Goal: Task Accomplishment & Management: Complete application form

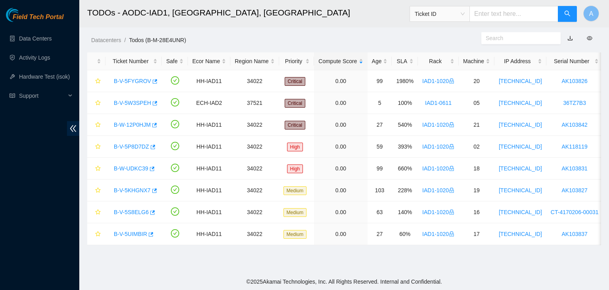
click at [66, 152] on div "Field Tech Portal Data Centers Activity Logs Hardware Test (isok) Support" at bounding box center [39, 149] width 79 height 282
click at [501, 16] on input "text" at bounding box center [514, 14] width 89 height 16
paste input "B-V-5WOG1W7"
type input "B-V-5WOG1W7"
click at [572, 13] on button "button" at bounding box center [567, 14] width 19 height 16
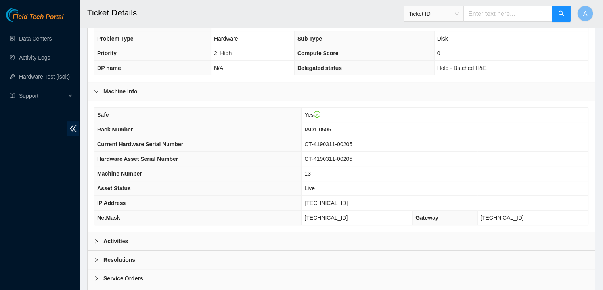
scroll to position [208, 0]
click at [288, 232] on div "Activities" at bounding box center [341, 240] width 507 height 18
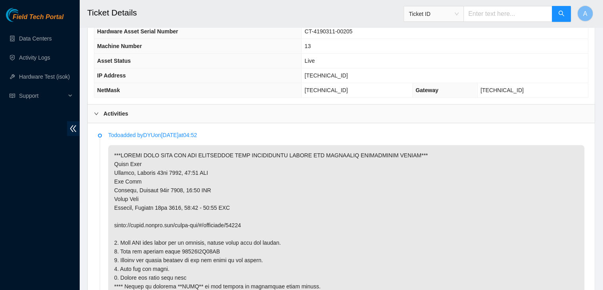
scroll to position [334, 0]
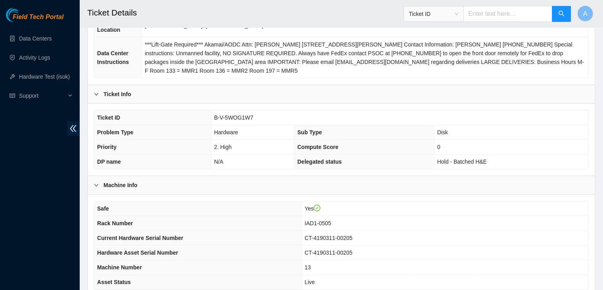
scroll to position [113, 0]
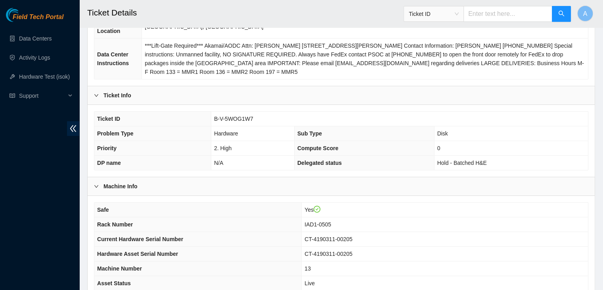
click at [44, 221] on div "Field Tech Portal Data Centers Activity Logs Hardware Test (isok) Support" at bounding box center [39, 149] width 79 height 282
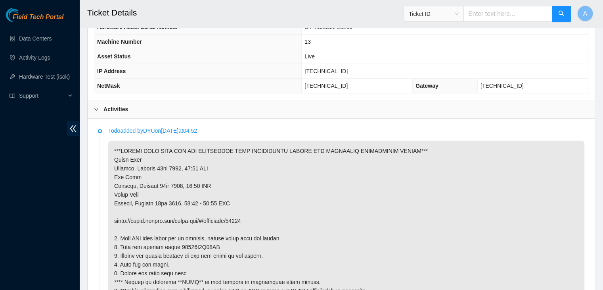
scroll to position [373, 0]
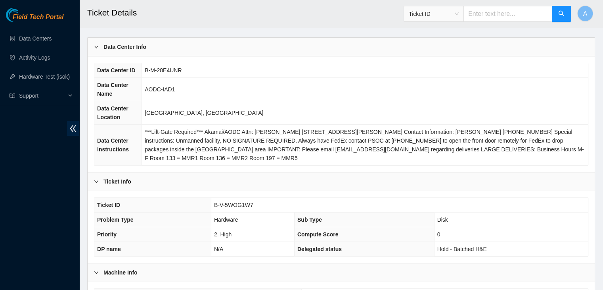
scroll to position [2, 0]
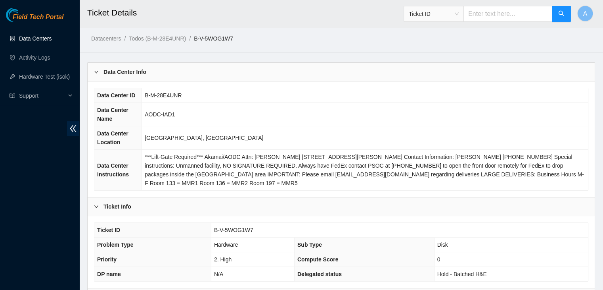
click at [52, 35] on link "Data Centers" at bounding box center [35, 38] width 33 height 6
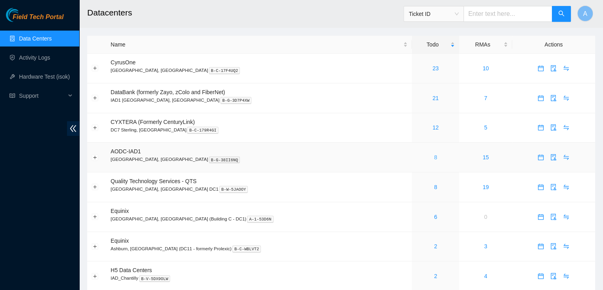
click at [434, 156] on link "8" at bounding box center [435, 157] width 3 height 6
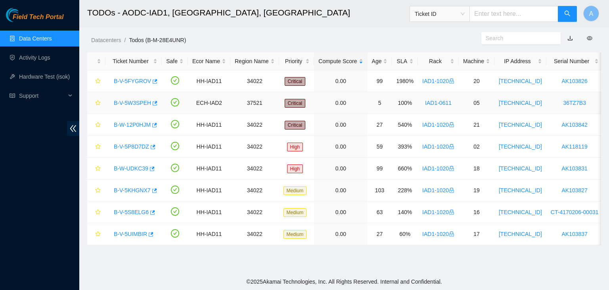
click at [144, 102] on link "B-V-5W3SPEH" at bounding box center [132, 103] width 37 height 6
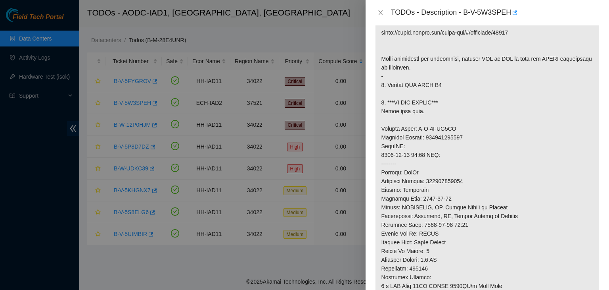
scroll to position [177, 0]
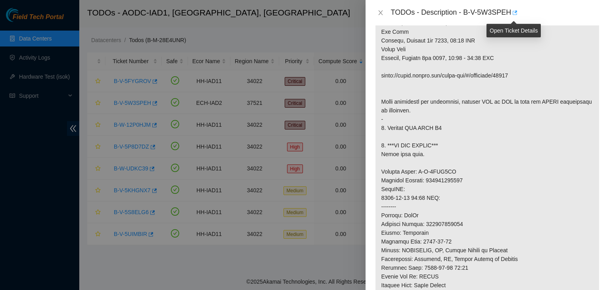
click at [513, 12] on icon "button" at bounding box center [515, 13] width 6 height 6
click at [385, 12] on button "Close" at bounding box center [380, 13] width 11 height 8
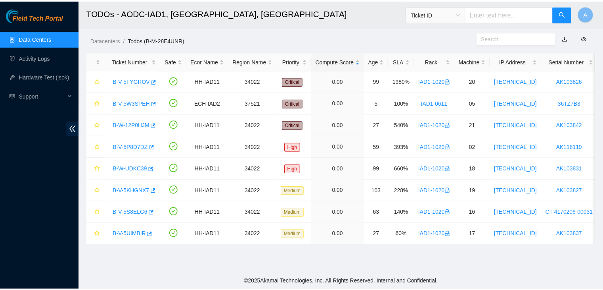
scroll to position [186, 0]
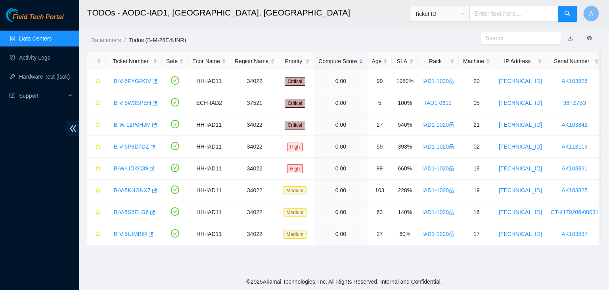
click at [495, 16] on input "text" at bounding box center [514, 14] width 89 height 16
paste input "B-V-5WOG1W7"
type input "B-V-5WOG1W7"
click at [574, 12] on button "button" at bounding box center [567, 14] width 19 height 16
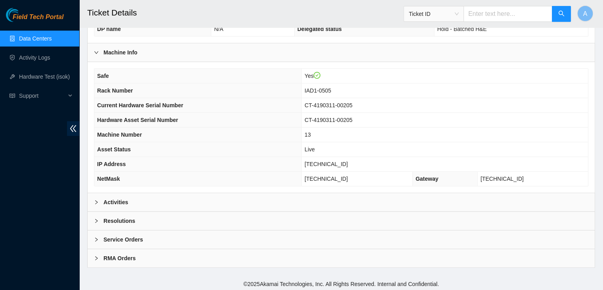
scroll to position [246, 0]
click at [289, 199] on div "Activities" at bounding box center [341, 202] width 507 height 18
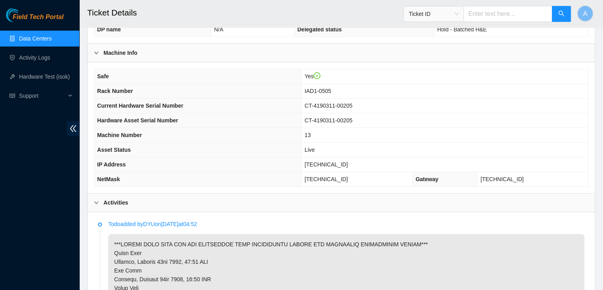
scroll to position [410, 0]
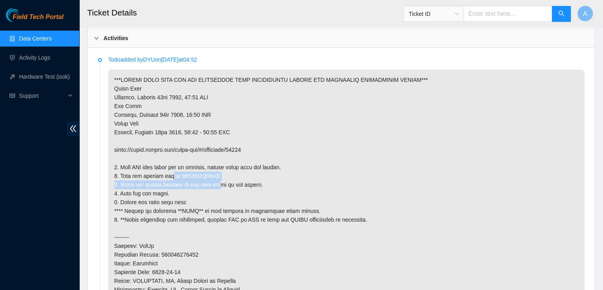
drag, startPoint x: 169, startPoint y: 175, endPoint x: 227, endPoint y: 179, distance: 58.1
click at [227, 179] on p at bounding box center [346, 219] width 476 height 300
drag, startPoint x: 215, startPoint y: 173, endPoint x: 175, endPoint y: 171, distance: 39.7
click at [175, 171] on p at bounding box center [346, 219] width 476 height 300
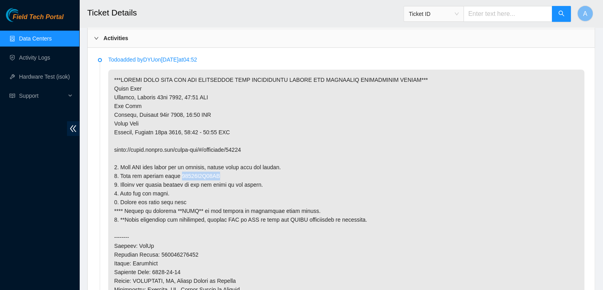
copy p "18431F0D16FE"
click at [175, 171] on p at bounding box center [346, 219] width 476 height 300
click at [203, 180] on p at bounding box center [346, 219] width 476 height 300
drag, startPoint x: 213, startPoint y: 174, endPoint x: 178, endPoint y: 177, distance: 35.0
click at [178, 177] on p at bounding box center [346, 219] width 476 height 300
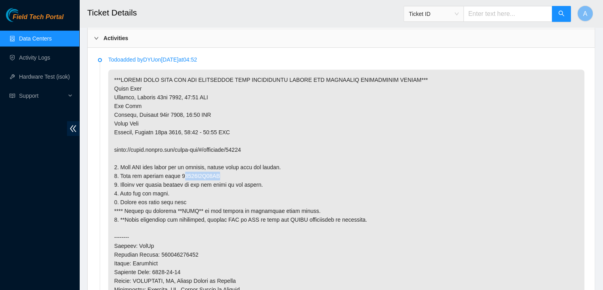
click at [178, 177] on p at bounding box center [346, 219] width 476 height 300
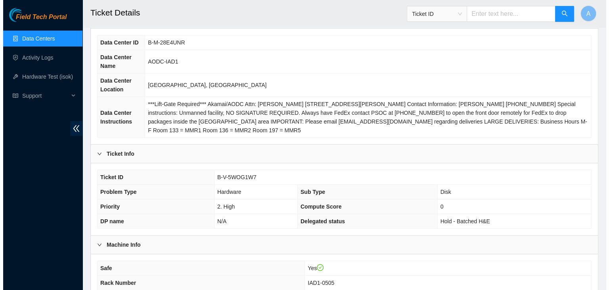
scroll to position [0, 0]
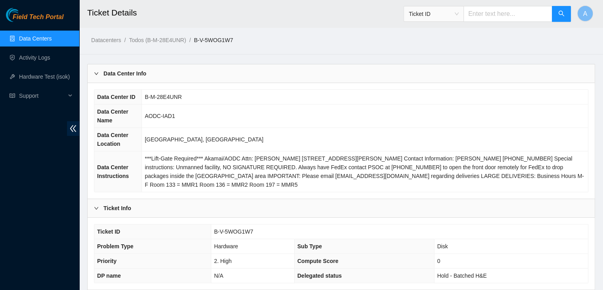
click at [52, 38] on link "Data Centers" at bounding box center [35, 38] width 33 height 6
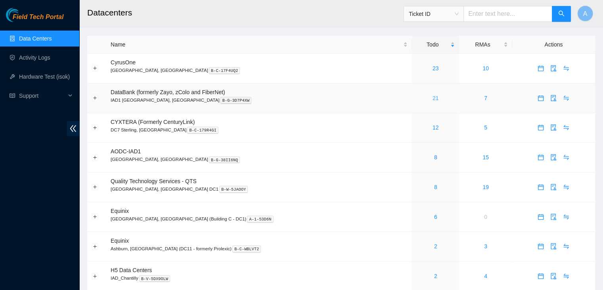
click at [433, 99] on link "21" at bounding box center [436, 98] width 6 height 6
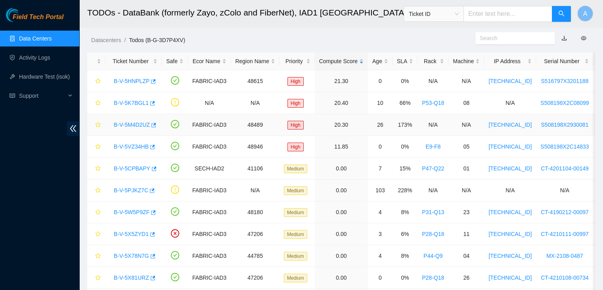
click at [132, 125] on link "B-V-5M4D2UZ" at bounding box center [132, 124] width 36 height 6
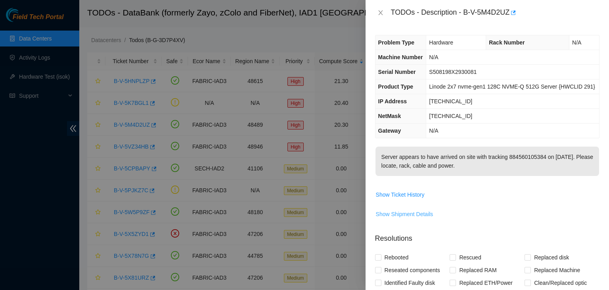
click at [420, 211] on span "Show Shipment Details" at bounding box center [405, 213] width 58 height 9
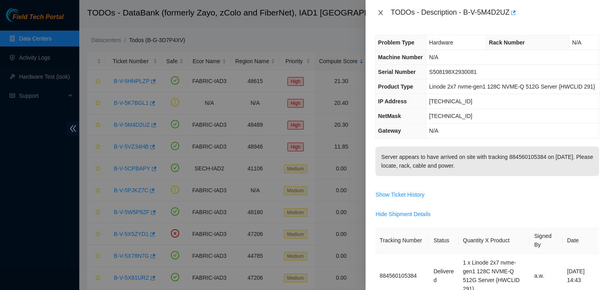
click at [383, 13] on icon "close" at bounding box center [381, 13] width 6 height 6
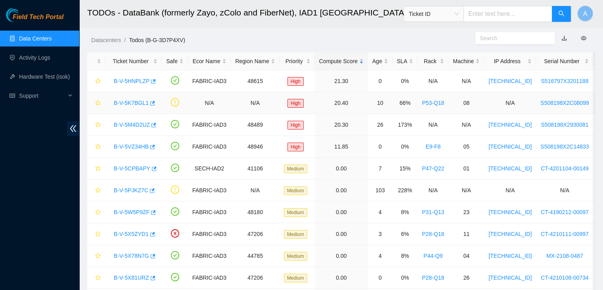
click at [129, 102] on link "B-V-5K7BGL1" at bounding box center [131, 103] width 35 height 6
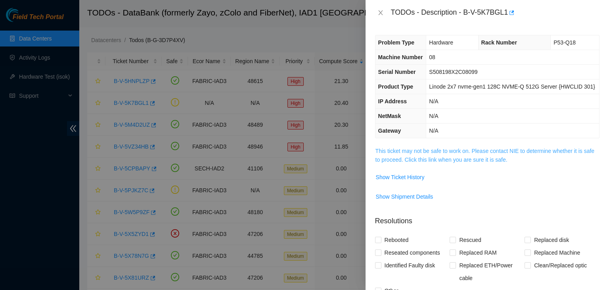
click at [401, 151] on link "This ticket may not be safe to work on. Please contact NIE to determine whether…" at bounding box center [485, 155] width 219 height 15
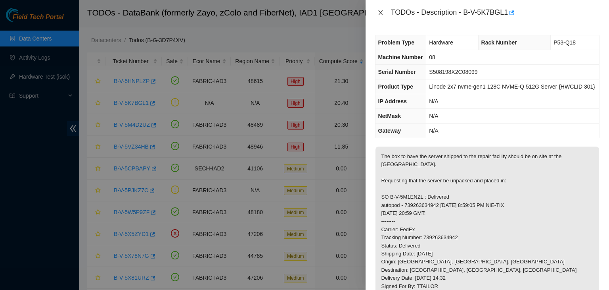
click at [378, 14] on icon "close" at bounding box center [381, 13] width 6 height 6
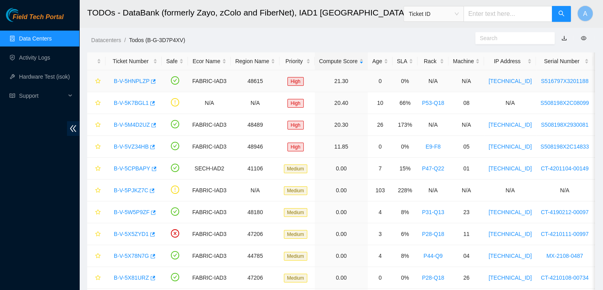
click at [119, 78] on link "B-V-5HNPLZP" at bounding box center [132, 81] width 36 height 6
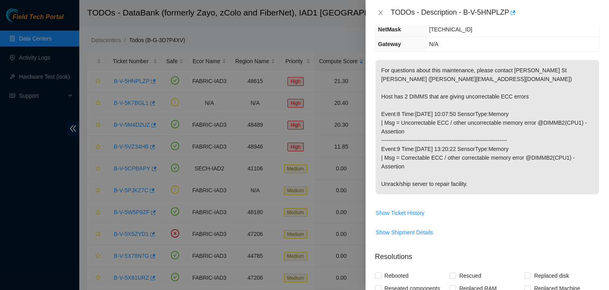
scroll to position [87, 0]
click at [411, 236] on button "Show Shipment Details" at bounding box center [405, 231] width 58 height 13
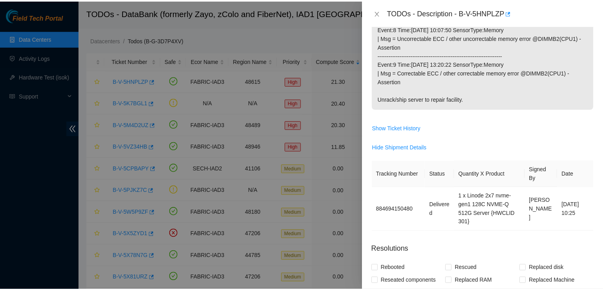
scroll to position [170, 0]
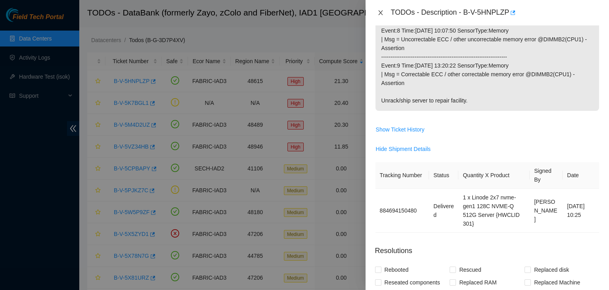
click at [378, 13] on icon "close" at bounding box center [381, 13] width 6 height 6
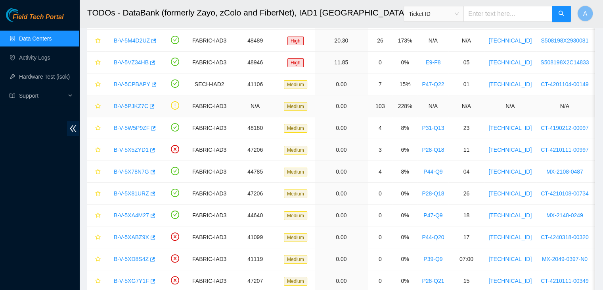
scroll to position [84, 0]
click at [52, 42] on link "Data Centers" at bounding box center [35, 38] width 33 height 6
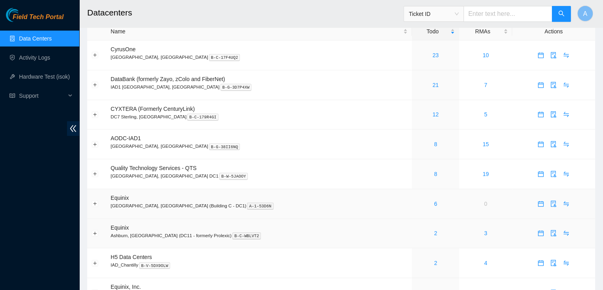
scroll to position [12, 0]
click at [417, 147] on div "8" at bounding box center [436, 144] width 38 height 9
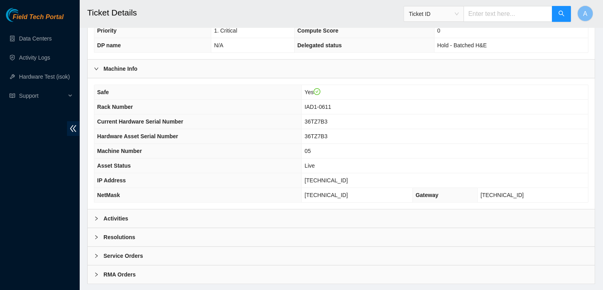
scroll to position [246, 0]
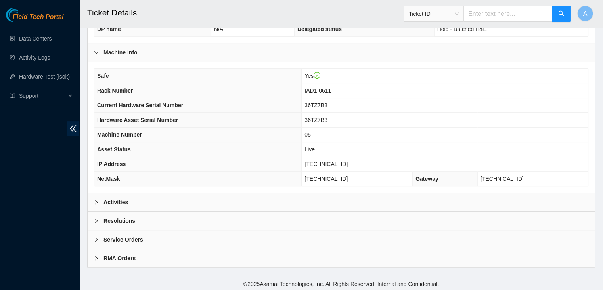
click at [178, 200] on div "Activities" at bounding box center [341, 202] width 507 height 18
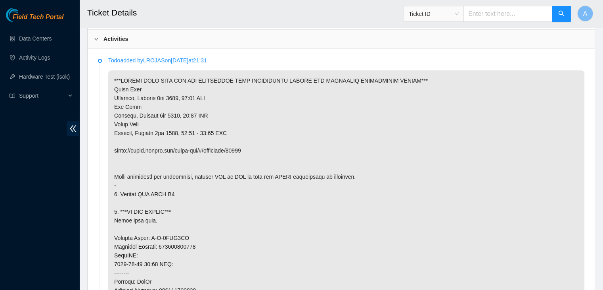
scroll to position [409, 0]
click at [108, 158] on li "Todo added by LROJAS on 2025-10-03 at 21:31" at bounding box center [341, 266] width 487 height 415
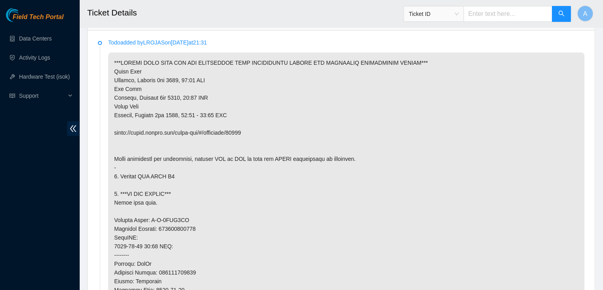
scroll to position [429, 0]
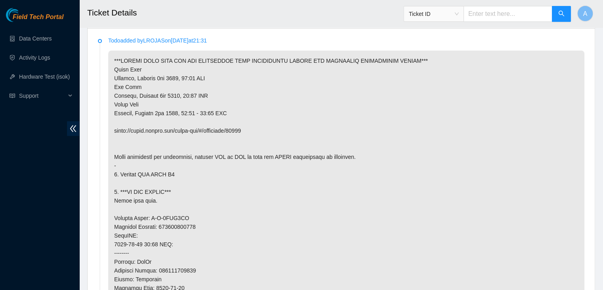
drag, startPoint x: 252, startPoint y: 128, endPoint x: 113, endPoint y: 129, distance: 139.2
click at [113, 129] on p at bounding box center [346, 243] width 476 height 387
click at [130, 131] on p at bounding box center [346, 243] width 476 height 387
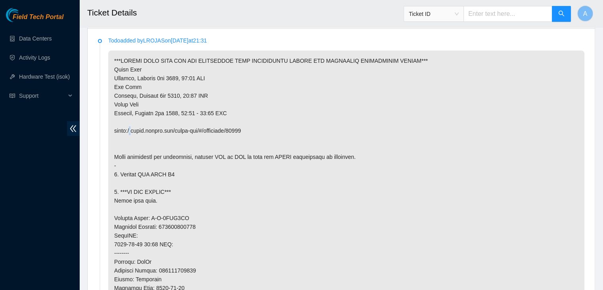
click at [130, 131] on p at bounding box center [346, 243] width 476 height 387
drag, startPoint x: 114, startPoint y: 127, endPoint x: 252, endPoint y: 128, distance: 138.4
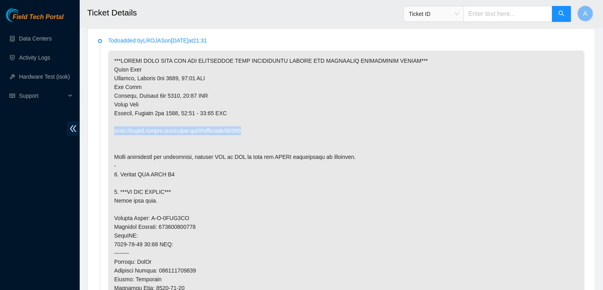
click at [252, 128] on p at bounding box center [346, 243] width 476 height 387
copy p "https://peace.akamai.com/peace-web/#/checklist/97250"
click at [252, 128] on p at bounding box center [346, 243] width 476 height 387
click at [61, 196] on div "Field Tech Portal Data Centers Activity Logs Hardware Test (isok) Support" at bounding box center [39, 149] width 79 height 282
click at [122, 185] on p at bounding box center [346, 243] width 476 height 387
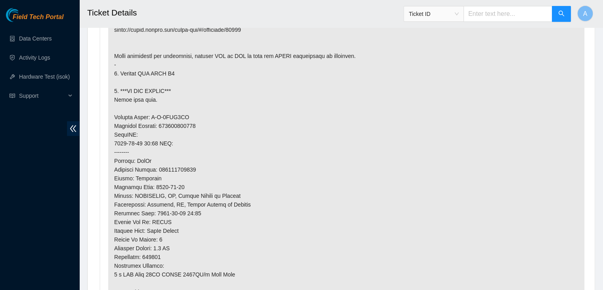
scroll to position [530, 0]
drag, startPoint x: 209, startPoint y: 272, endPoint x: 227, endPoint y: 271, distance: 17.9
click at [227, 271] on p at bounding box center [346, 143] width 476 height 387
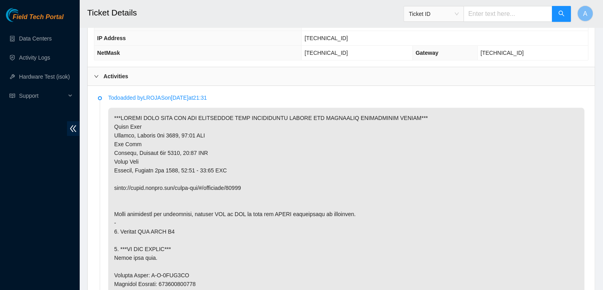
scroll to position [373, 0]
drag, startPoint x: 182, startPoint y: 167, endPoint x: 241, endPoint y: 173, distance: 59.4
drag, startPoint x: 184, startPoint y: 167, endPoint x: 224, endPoint y: 169, distance: 40.1
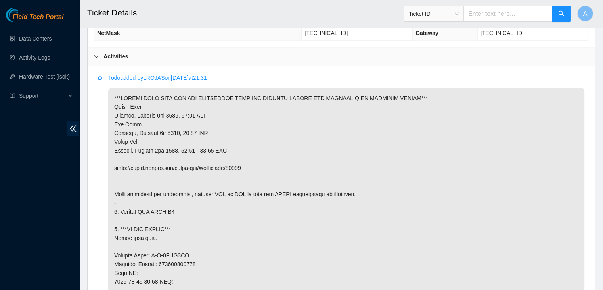
scroll to position [390, 0]
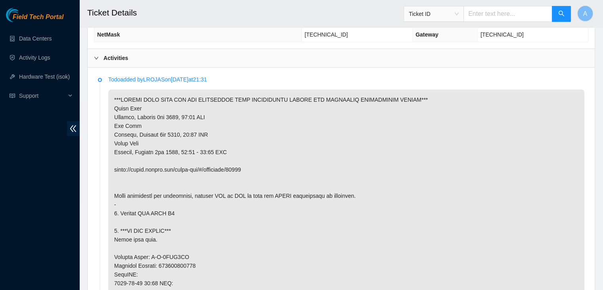
click at [317, 190] on p at bounding box center [346, 282] width 476 height 387
click at [48, 198] on div "Field Tech Portal Data Centers Activity Logs Hardware Test (isok) Support" at bounding box center [39, 149] width 79 height 282
drag, startPoint x: 171, startPoint y: 209, endPoint x: 176, endPoint y: 211, distance: 6.0
click at [176, 211] on p at bounding box center [346, 282] width 476 height 387
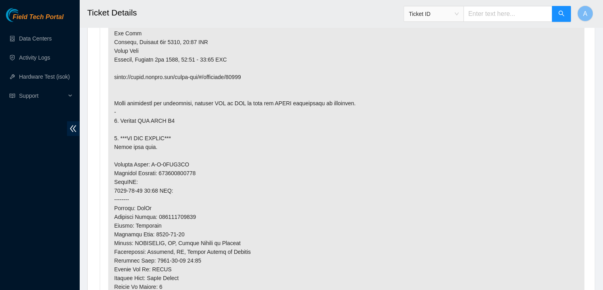
scroll to position [490, 0]
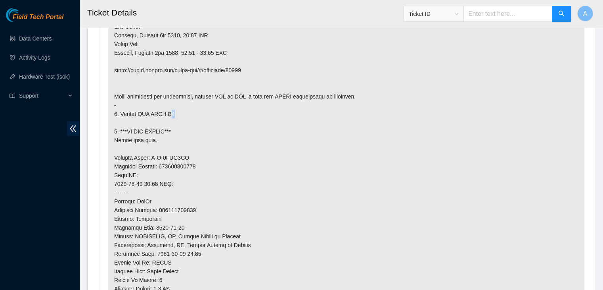
drag, startPoint x: 173, startPoint y: 113, endPoint x: 183, endPoint y: 113, distance: 10.3
click at [183, 113] on p at bounding box center [346, 183] width 476 height 387
drag, startPoint x: 171, startPoint y: 111, endPoint x: 180, endPoint y: 110, distance: 9.2
click at [180, 110] on p at bounding box center [346, 183] width 476 height 387
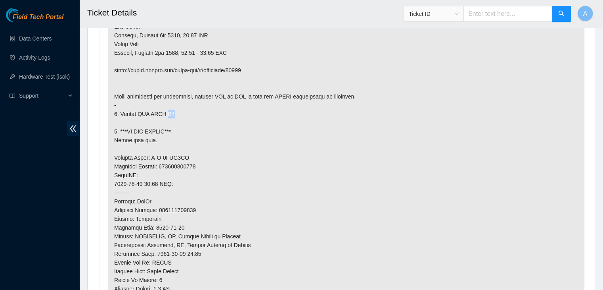
click at [180, 110] on p at bounding box center [346, 183] width 476 height 387
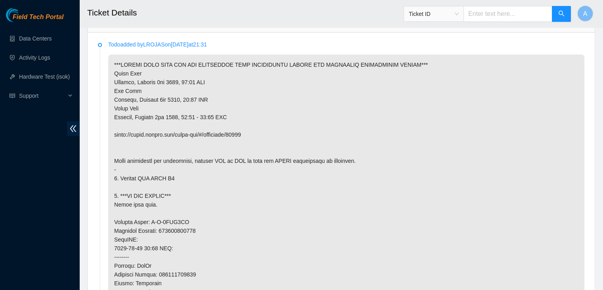
scroll to position [424, 0]
drag, startPoint x: 261, startPoint y: 133, endPoint x: 106, endPoint y: 142, distance: 155.8
click at [106, 142] on li "Todo added by LROJAS on 2025-10-03 at 21:31" at bounding box center [341, 251] width 487 height 415
click at [140, 190] on p at bounding box center [346, 248] width 476 height 387
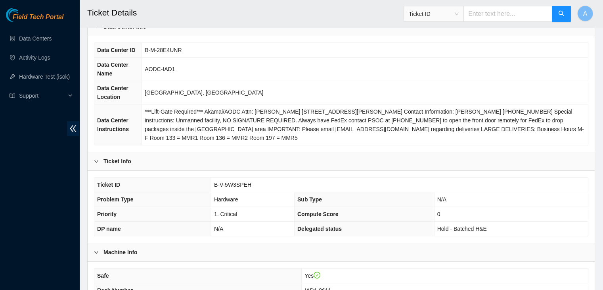
scroll to position [65, 0]
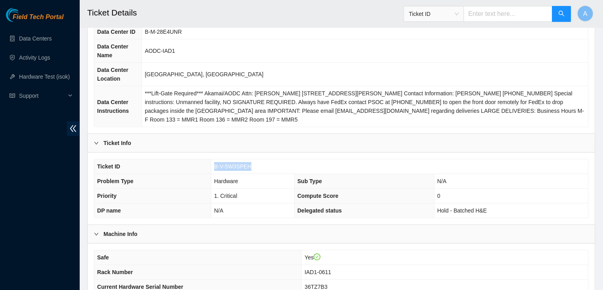
drag, startPoint x: 266, startPoint y: 163, endPoint x: 212, endPoint y: 167, distance: 53.7
click at [212, 167] on td "B-V-5W3SPEH" at bounding box center [399, 166] width 377 height 15
copy span "B-V-5W3SPEH"
click at [212, 167] on td "B-V-5W3SPEH" at bounding box center [399, 166] width 377 height 15
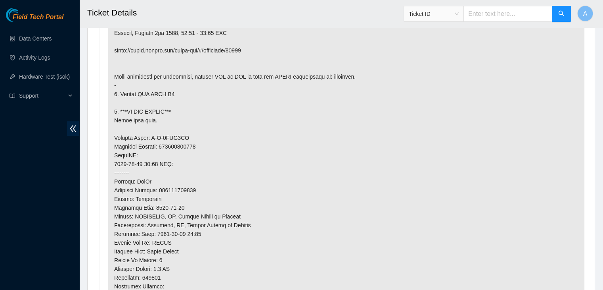
scroll to position [510, 0]
click at [35, 158] on div "Field Tech Portal Data Centers Activity Logs Hardware Test (isok) Support" at bounding box center [39, 149] width 79 height 282
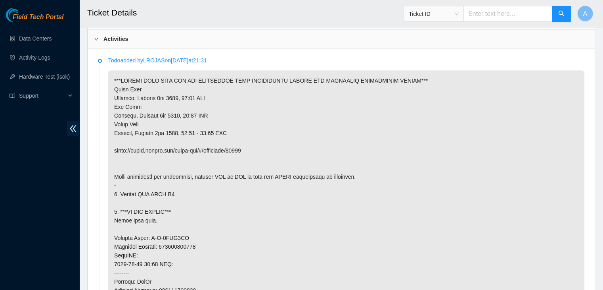
scroll to position [409, 0]
click at [540, 132] on p at bounding box center [346, 264] width 476 height 387
click at [530, 96] on p at bounding box center [346, 264] width 476 height 387
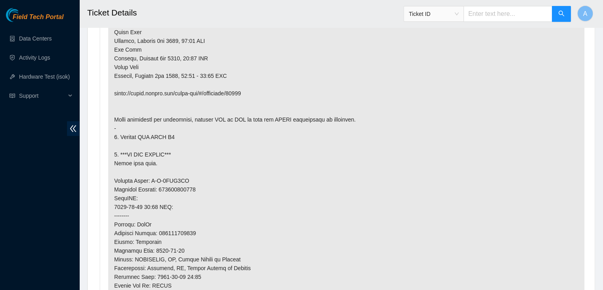
scroll to position [468, 0]
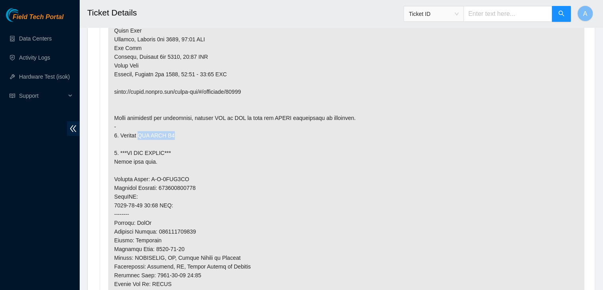
drag, startPoint x: 177, startPoint y: 131, endPoint x: 141, endPoint y: 135, distance: 36.3
click at [141, 135] on p at bounding box center [346, 205] width 476 height 387
click at [175, 126] on p at bounding box center [346, 205] width 476 height 387
click at [116, 143] on p at bounding box center [346, 205] width 476 height 387
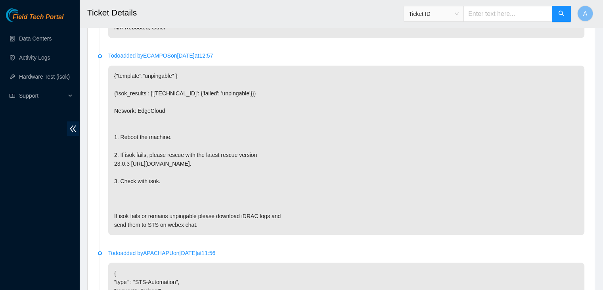
scroll to position [1632, 0]
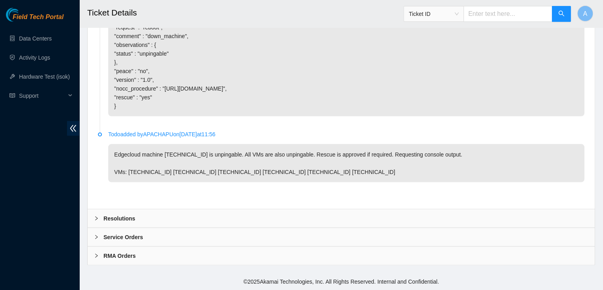
click at [121, 218] on b "Resolutions" at bounding box center [120, 218] width 32 height 9
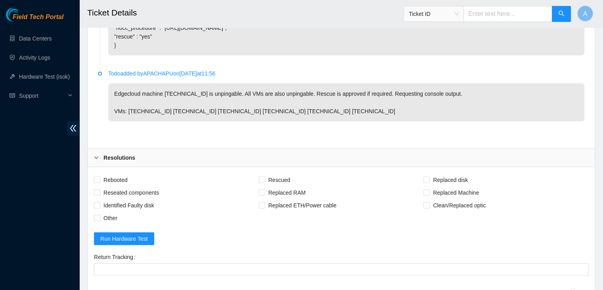
scroll to position [1689, 0]
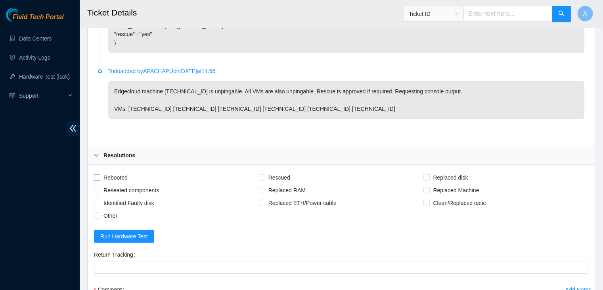
click at [119, 184] on span "Rebooted" at bounding box center [115, 177] width 31 height 13
click at [100, 180] on input "Rebooted" at bounding box center [97, 177] width 6 height 6
checkbox input "true"
click at [121, 194] on span "Reseated components" at bounding box center [131, 190] width 62 height 13
click at [100, 192] on input "Reseated components" at bounding box center [97, 190] width 6 height 6
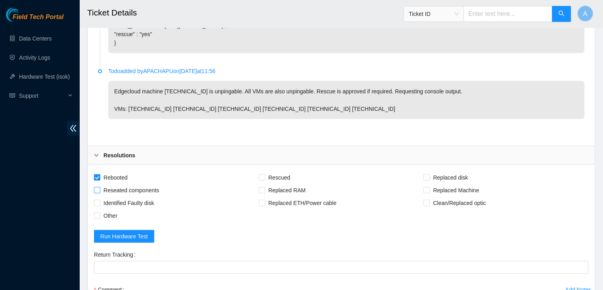
checkbox input "true"
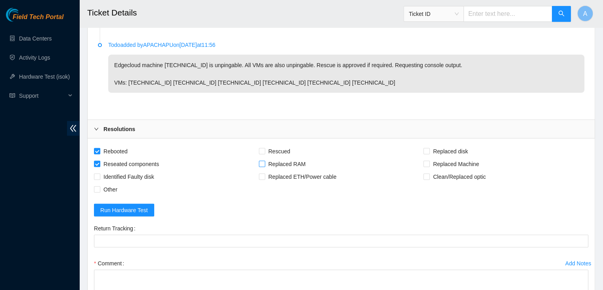
click at [280, 170] on span "Replaced RAM" at bounding box center [287, 163] width 44 height 13
click at [265, 166] on input "Replaced RAM" at bounding box center [262, 164] width 6 height 6
checkbox input "true"
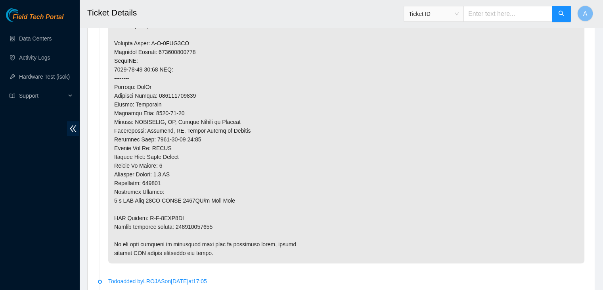
scroll to position [614, 0]
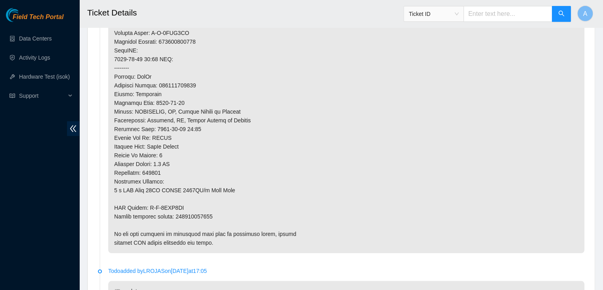
click at [196, 210] on p at bounding box center [346, 59] width 476 height 387
copy p "463470060833"
click at [196, 210] on p at bounding box center [346, 59] width 476 height 387
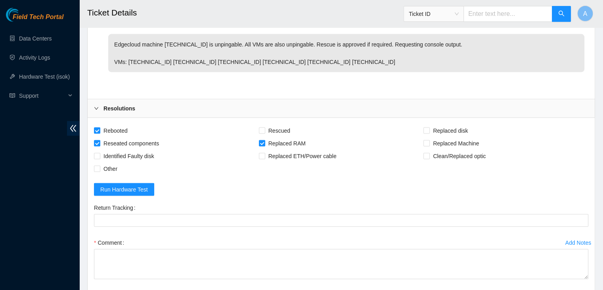
scroll to position [1810, 0]
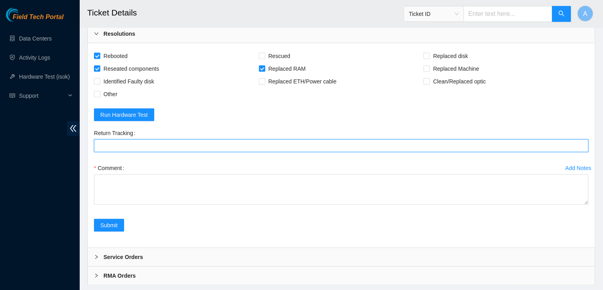
click at [236, 152] on Tracking "Return Tracking" at bounding box center [341, 145] width 495 height 13
paste Tracking "463470060833"
drag, startPoint x: 587, startPoint y: 207, endPoint x: 580, endPoint y: 308, distance: 101.0
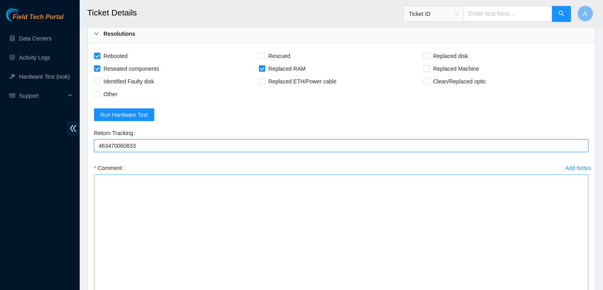
scroll to position [1901, 0]
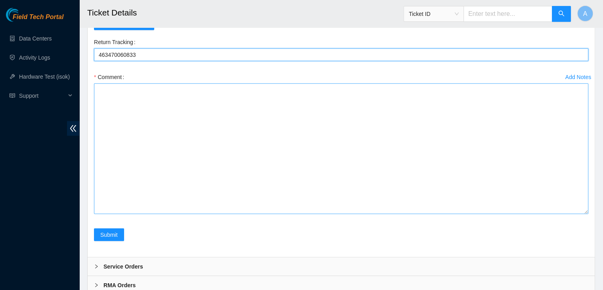
type Tracking "463470060833"
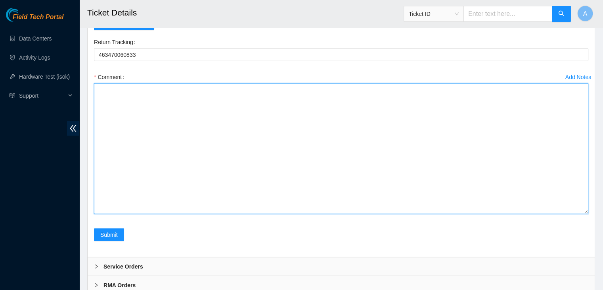
click at [443, 171] on textarea "Comment" at bounding box center [341, 148] width 495 height 131
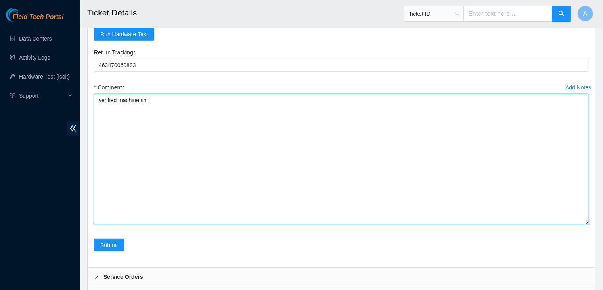
scroll to position [1892, 0]
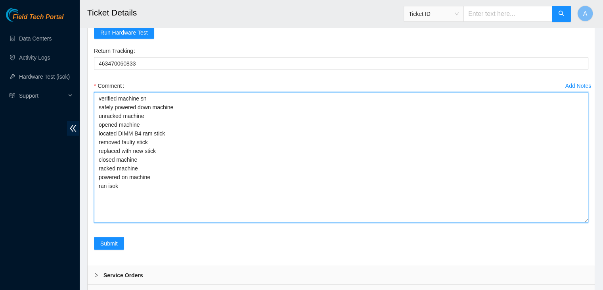
click at [224, 106] on textarea "verified machine sn safely powered down machine unracked machine opened machine…" at bounding box center [341, 157] width 495 height 131
drag, startPoint x: 179, startPoint y: 114, endPoint x: 173, endPoint y: 111, distance: 6.6
click at [173, 111] on textarea "verified machine sn contacted NOCC to verify if maintance is good to go safely …" at bounding box center [341, 157] width 495 height 131
click at [181, 113] on textarea "verified machine sn contacted NOCC to verify if maintance is good to go safely …" at bounding box center [341, 157] width 495 height 131
click at [250, 115] on textarea "verified machine sn contacted NOCC to verify if maintenance is good to go safel…" at bounding box center [341, 157] width 495 height 131
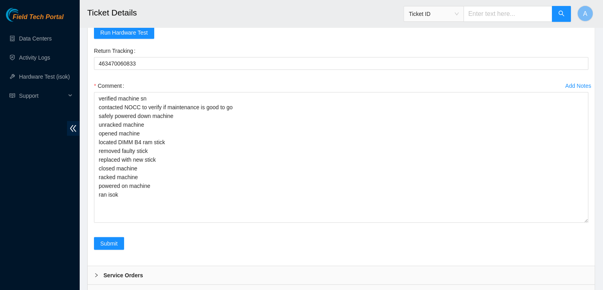
click at [52, 193] on div "Field Tech Portal Data Centers Activity Logs Hardware Test (isok) Support" at bounding box center [39, 149] width 79 height 282
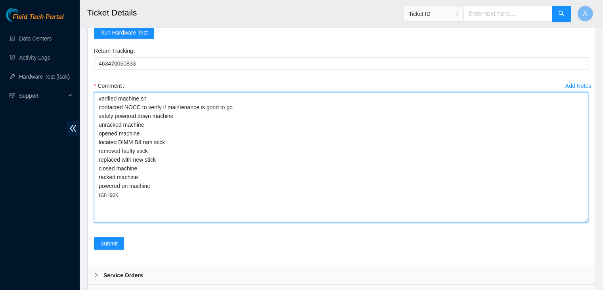
click at [259, 122] on textarea "verified machine sn contacted NOCC to verify if maintenance is good to go safel…" at bounding box center [341, 157] width 495 height 131
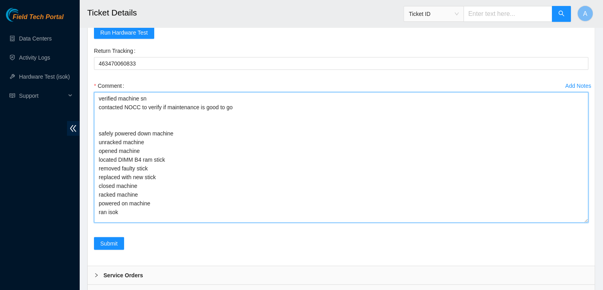
paste textarea "dhindsa.arya25@gmail.com - logn has completed your request (B-V-5W3SPEH) Messag…"
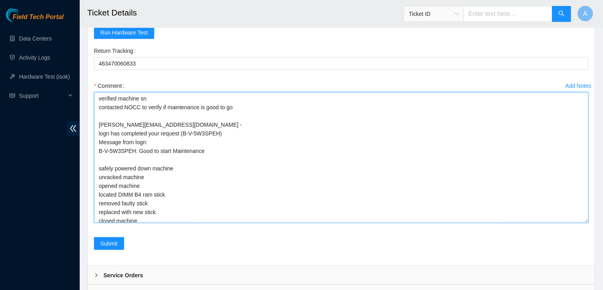
click at [175, 106] on textarea "verified machine sn contacted NOCC to verify if maintenance is good to go dhind…" at bounding box center [341, 157] width 495 height 131
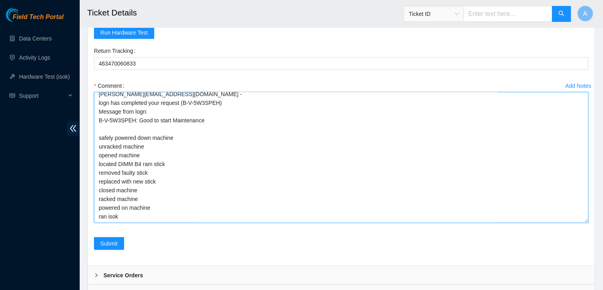
scroll to position [0, 0]
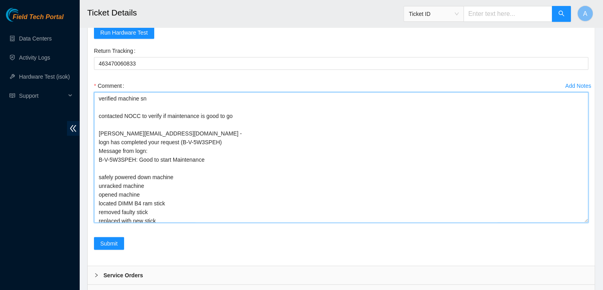
drag, startPoint x: 151, startPoint y: 108, endPoint x: 161, endPoint y: 108, distance: 10.3
click at [161, 108] on textarea "verified machine sn contacted NOCC to verify if maintenance is good to go dhind…" at bounding box center [341, 157] width 495 height 131
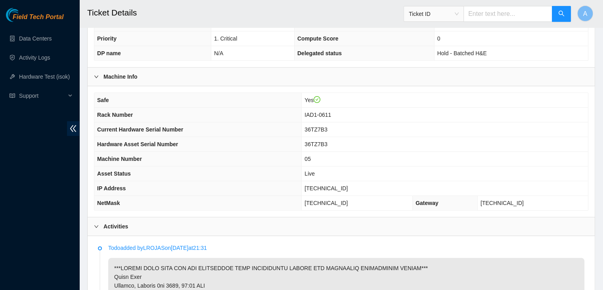
scroll to position [222, 0]
click at [342, 185] on span "[TECHNICAL_ID]" at bounding box center [326, 188] width 43 height 6
copy span "[TECHNICAL_ID]"
click at [287, 185] on th "IP Address" at bounding box center [197, 188] width 207 height 15
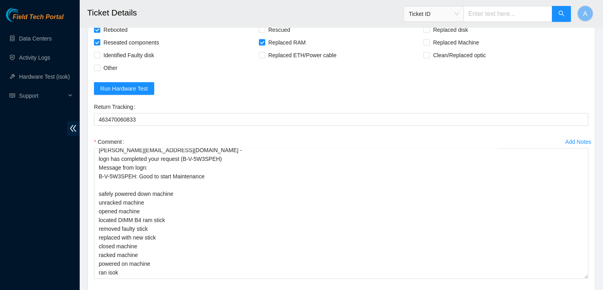
scroll to position [1936, 0]
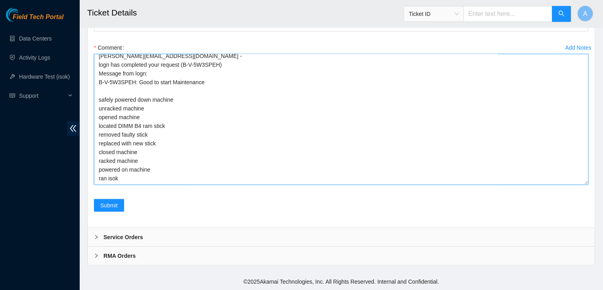
click at [246, 173] on textarea "verified machine sn contacted NOCC to verify if maintenance is good to go dhind…" at bounding box center [341, 119] width 495 height 131
paste textarea "347451 07-10-2025 01:28:09 23.53.44.21 COMPLETE Result Detail Message Ticket ID…"
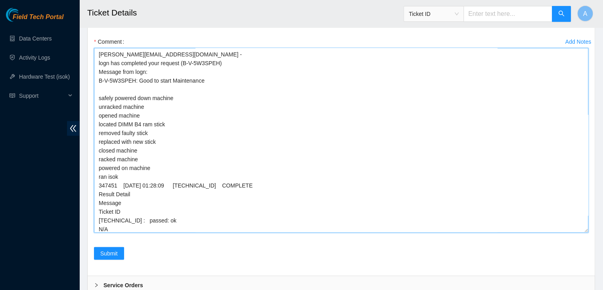
scroll to position [21, 0]
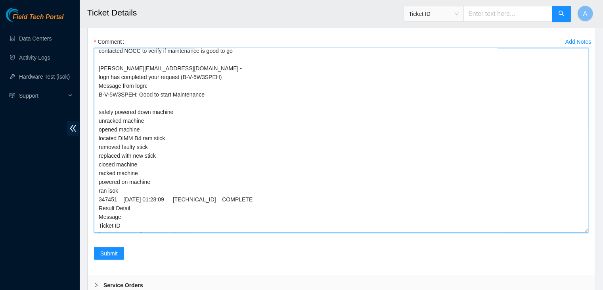
drag, startPoint x: 586, startPoint y: 181, endPoint x: 574, endPoint y: 259, distance: 79.6
click at [574, 232] on textarea "verified machine sn contacted NOCC to verify if maintenance is good to go dhind…" at bounding box center [341, 140] width 495 height 184
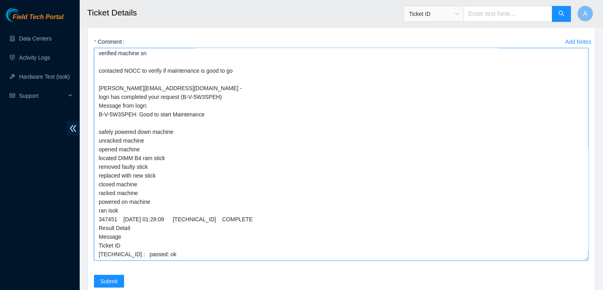
scroll to position [0, 0]
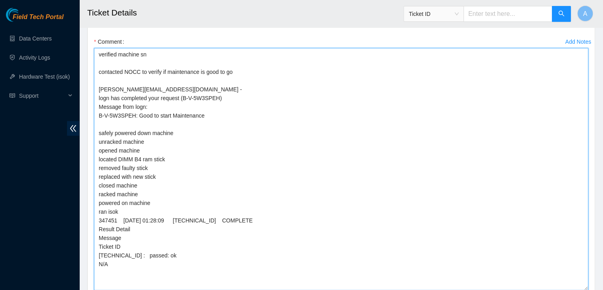
drag, startPoint x: 586, startPoint y: 262, endPoint x: 582, endPoint y: 294, distance: 32.4
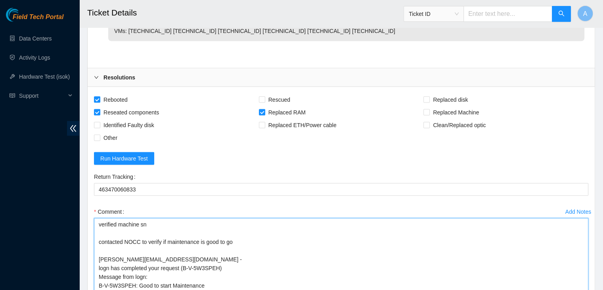
scroll to position [1766, 0]
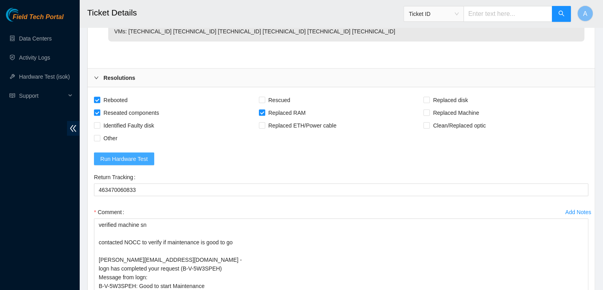
click at [146, 161] on button "Run Hardware Test" at bounding box center [124, 158] width 60 height 13
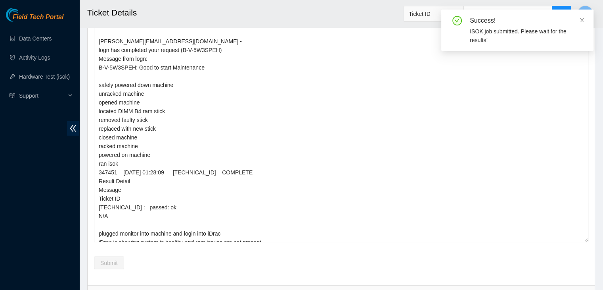
scroll to position [1988, 0]
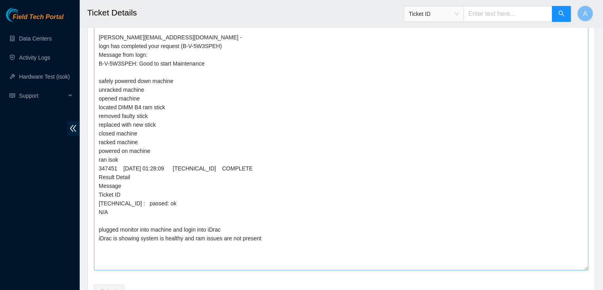
drag, startPoint x: 584, startPoint y: 243, endPoint x: 579, endPoint y: 275, distance: 32.5
click at [579, 270] on textarea "verified machine sn contacted NOCC to verify if maintenance is good to go dhind…" at bounding box center [341, 133] width 495 height 274
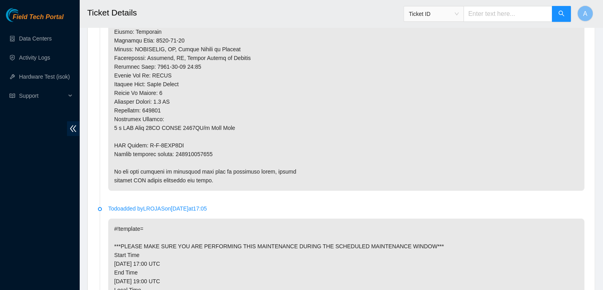
scroll to position [676, 0]
drag, startPoint x: 213, startPoint y: 151, endPoint x: 114, endPoint y: 155, distance: 99.7
drag, startPoint x: 213, startPoint y: 153, endPoint x: 104, endPoint y: 145, distance: 109.4
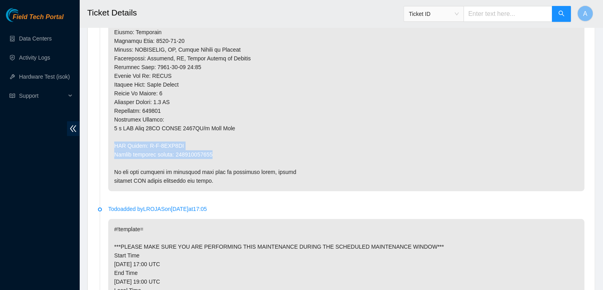
click at [104, 145] on li "Todo added by LROJAS on 2025-10-03 at 21:31" at bounding box center [341, -1] width 487 height 415
copy p "RMA Return: B-V-5WKS4JP Return tracking number: 463470060833"
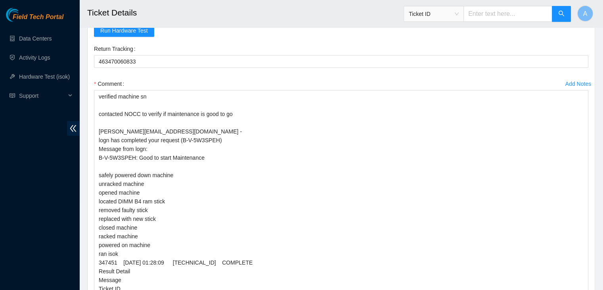
scroll to position [2080, 0]
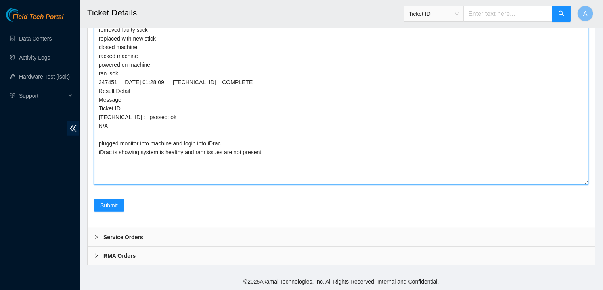
click at [158, 152] on textarea "verified machine sn contacted NOCC to verify if maintenance is good to go dhind…" at bounding box center [341, 47] width 495 height 275
paste textarea "RMA Return: B-V-5WKS4JP Return tracking number: 463470060833"
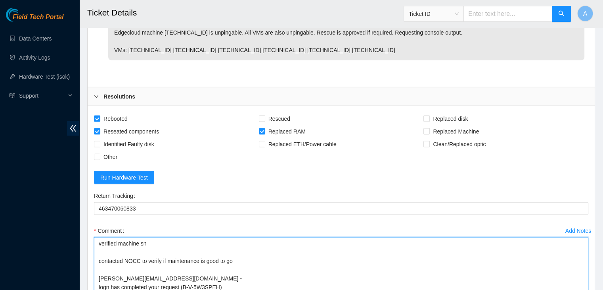
scroll to position [1743, 0]
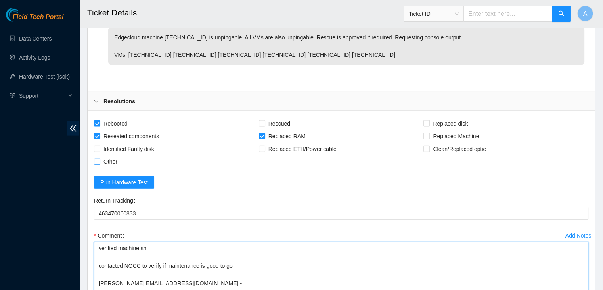
type textarea "verified machine sn contacted NOCC to verify if maintenance is good to go dhind…"
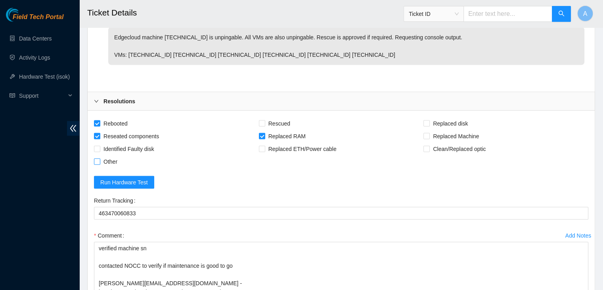
click at [115, 165] on span "Other" at bounding box center [110, 161] width 20 height 13
click at [100, 164] on input "Other" at bounding box center [97, 161] width 6 height 6
checkbox input "true"
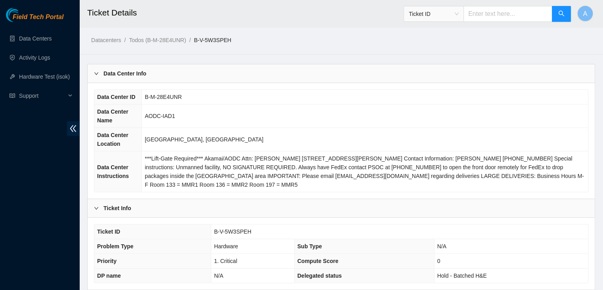
scroll to position [94, 0]
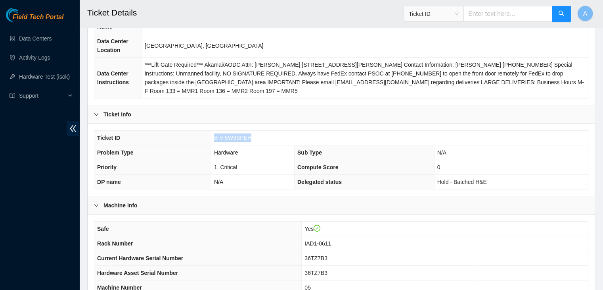
drag, startPoint x: 259, startPoint y: 136, endPoint x: 205, endPoint y: 138, distance: 54.0
click at [205, 138] on tr "Ticket ID B-V-5W3SPEH" at bounding box center [341, 138] width 494 height 15
copy tr "B-V-5W3SPEH"
click at [205, 138] on th "Ticket ID" at bounding box center [152, 138] width 117 height 15
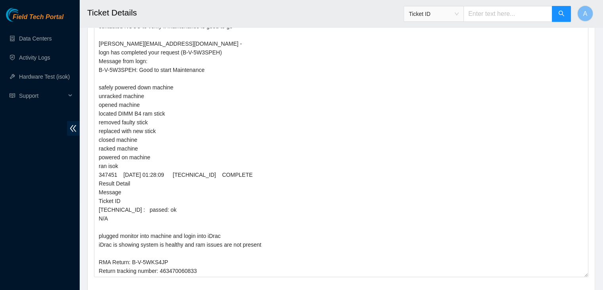
scroll to position [2080, 0]
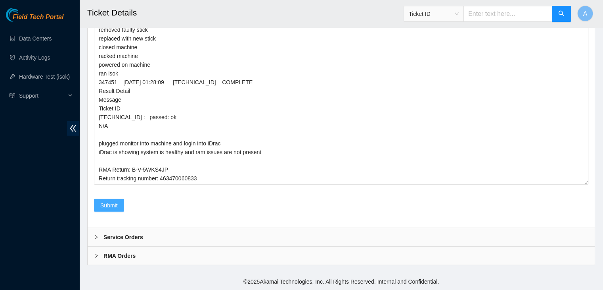
click at [109, 208] on span "Submit" at bounding box center [108, 205] width 17 height 9
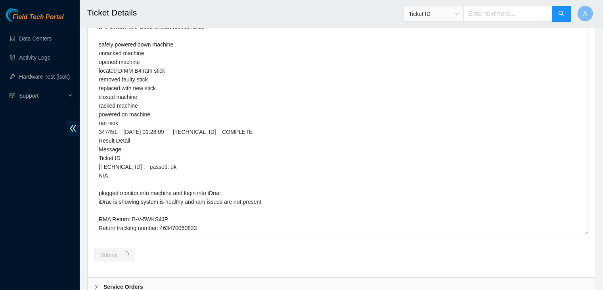
scroll to position [0, 0]
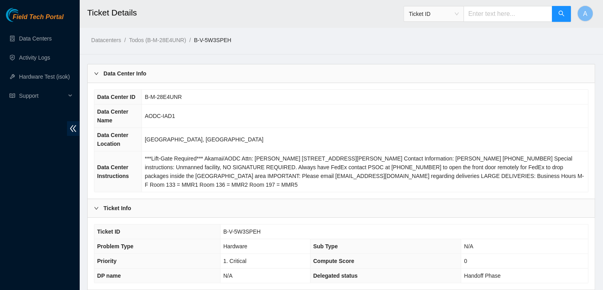
click at [115, 153] on th "Data Center Instructions" at bounding box center [118, 171] width 48 height 41
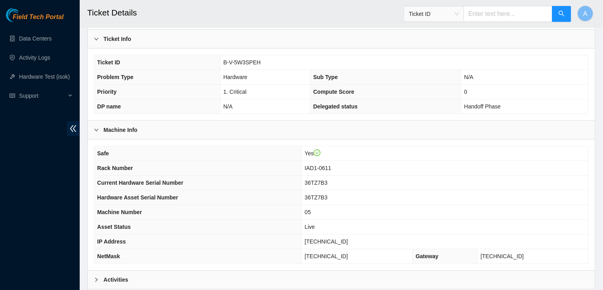
scroll to position [119, 0]
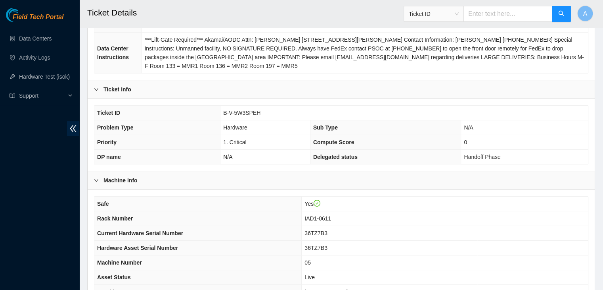
click at [107, 144] on span "Priority" at bounding box center [106, 142] width 19 height 6
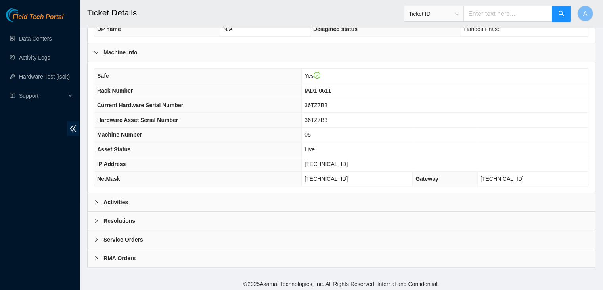
click at [217, 193] on div "Activities" at bounding box center [341, 202] width 507 height 18
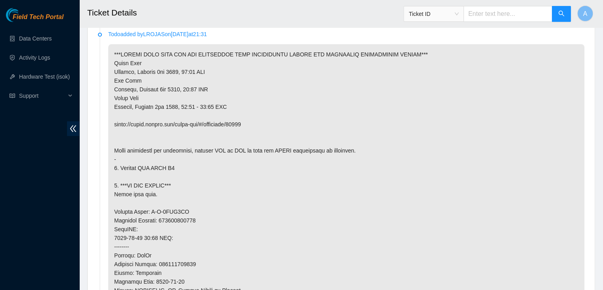
scroll to position [746, 0]
drag, startPoint x: 255, startPoint y: 124, endPoint x: 135, endPoint y: 123, distance: 120.6
click at [135, 123] on p at bounding box center [346, 237] width 476 height 387
drag, startPoint x: 114, startPoint y: 123, endPoint x: 282, endPoint y: 121, distance: 168.2
click at [282, 121] on p at bounding box center [346, 237] width 476 height 387
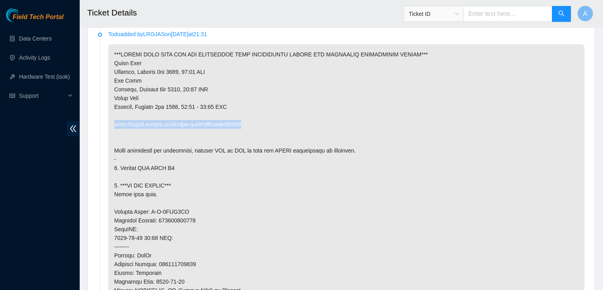
copy p "https://peace.akamai.com/peace-web/#/checklist/97250"
click at [130, 180] on p at bounding box center [346, 237] width 476 height 387
click at [133, 183] on p at bounding box center [346, 237] width 476 height 387
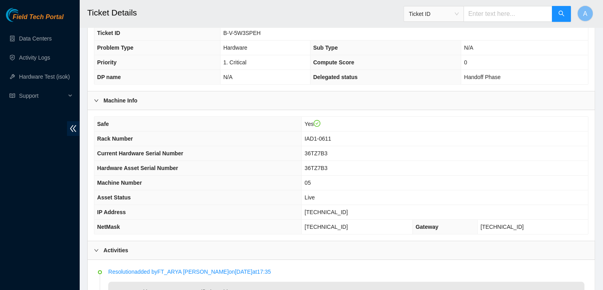
scroll to position [140, 0]
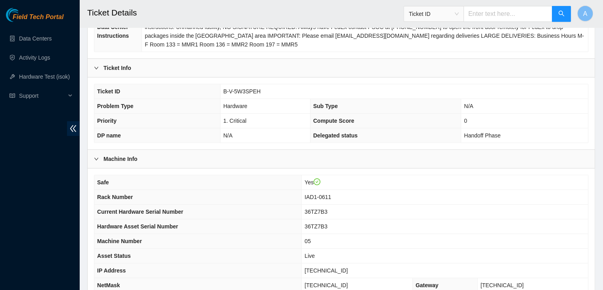
click at [44, 150] on div "Field Tech Portal Data Centers Activity Logs Hardware Test (isok) Support" at bounding box center [39, 149] width 79 height 282
click at [44, 42] on link "Data Centers" at bounding box center [35, 38] width 33 height 6
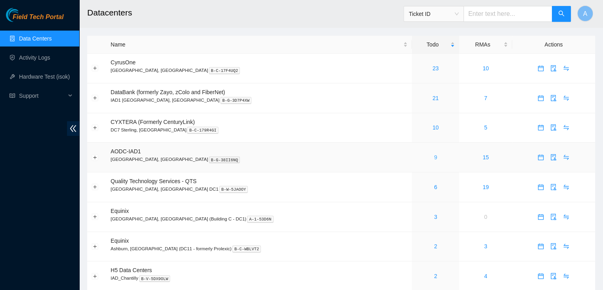
click at [434, 157] on link "9" at bounding box center [435, 157] width 3 height 6
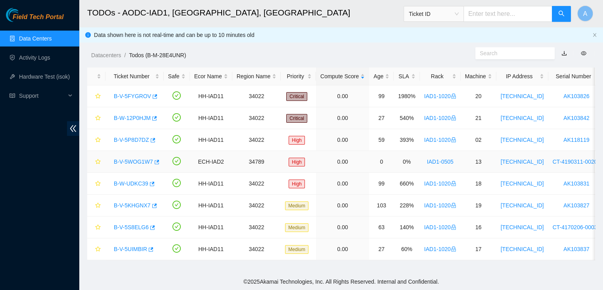
click at [141, 160] on link "B-V-5WOG1W7" at bounding box center [133, 161] width 39 height 6
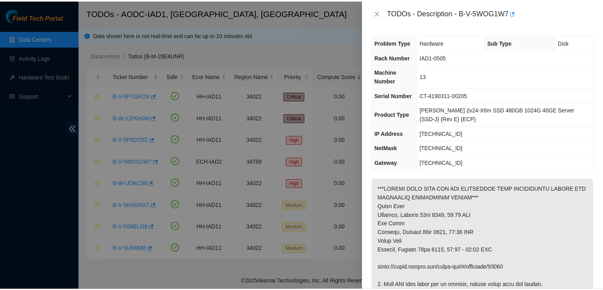
scroll to position [142, 0]
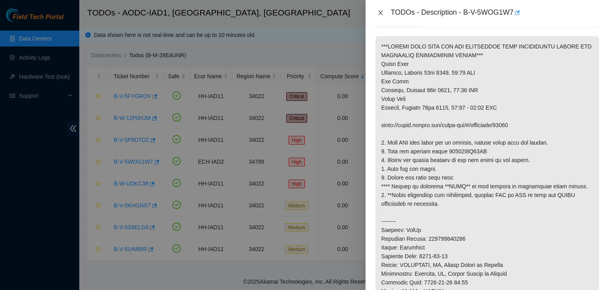
click at [383, 12] on icon "close" at bounding box center [381, 13] width 6 height 6
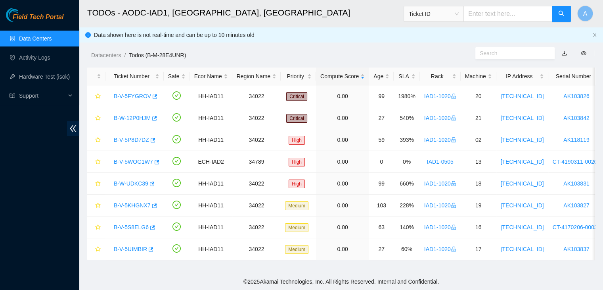
click at [43, 213] on div "Field Tech Portal Data Centers Activity Logs Hardware Test (isok) Support" at bounding box center [39, 149] width 79 height 282
click at [0, 225] on div "Field Tech Portal Data Centers Activity Logs Hardware Test (isok) Support" at bounding box center [39, 149] width 79 height 282
drag, startPoint x: 50, startPoint y: 30, endPoint x: 48, endPoint y: 36, distance: 6.2
click at [48, 36] on ul "Data Centers Activity Logs Hardware Test (isok) Support" at bounding box center [39, 67] width 79 height 76
click at [48, 36] on link "Data Centers" at bounding box center [35, 38] width 33 height 6
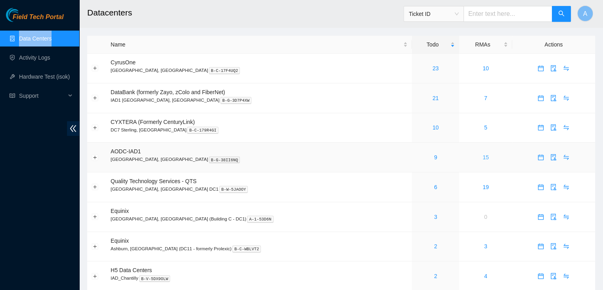
click at [483, 156] on link "15" at bounding box center [486, 157] width 6 height 6
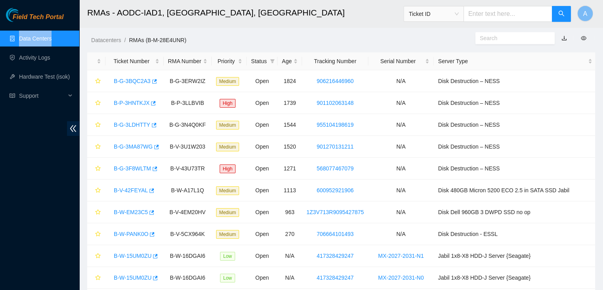
click at [49, 37] on link "Data Centers" at bounding box center [35, 38] width 33 height 6
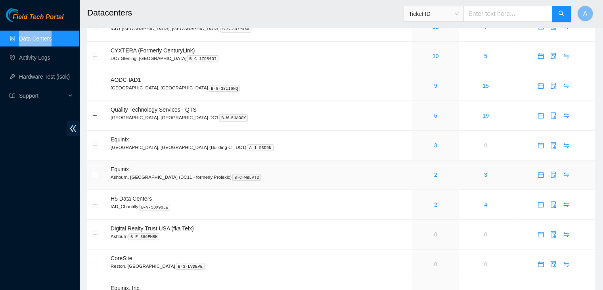
scroll to position [79, 0]
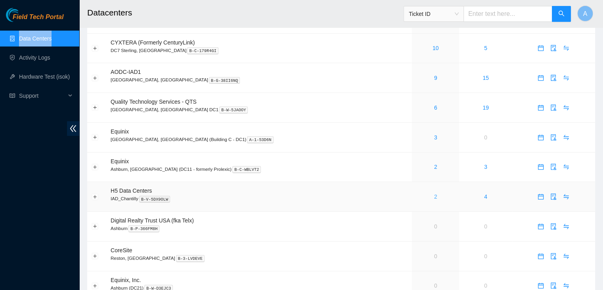
click at [434, 200] on link "2" at bounding box center [435, 196] width 3 height 6
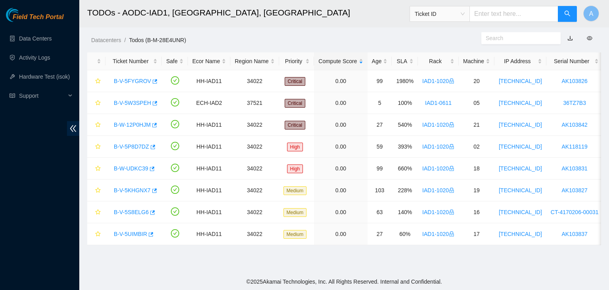
click at [48, 200] on div "Field Tech Portal Data Centers Activity Logs Hardware Test (isok) Support" at bounding box center [39, 149] width 79 height 282
click at [61, 190] on div "Field Tech Portal Data Centers Activity Logs Hardware Test (isok) Support" at bounding box center [39, 149] width 79 height 282
click at [50, 35] on link "Data Centers" at bounding box center [35, 38] width 33 height 6
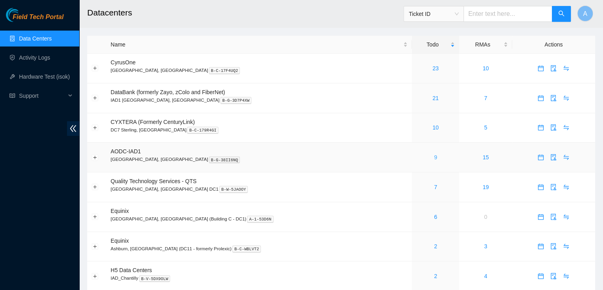
click at [434, 159] on link "9" at bounding box center [435, 157] width 3 height 6
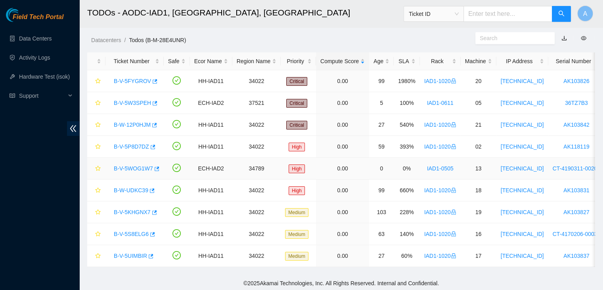
click at [138, 167] on link "B-V-5WOG1W7" at bounding box center [133, 168] width 39 height 6
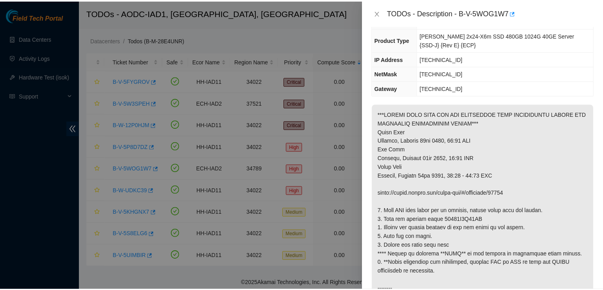
scroll to position [73, 0]
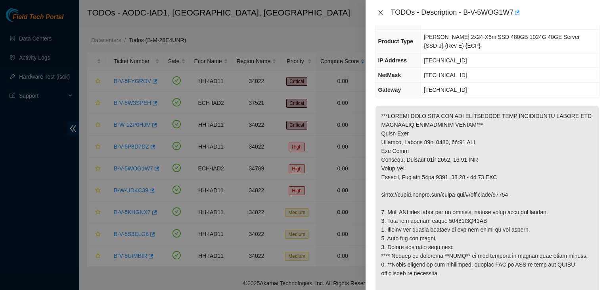
click at [379, 13] on icon "close" at bounding box center [381, 13] width 6 height 6
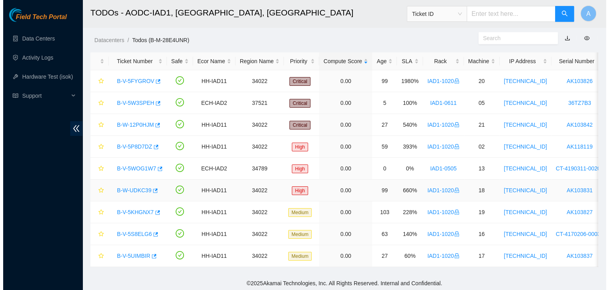
scroll to position [90, 0]
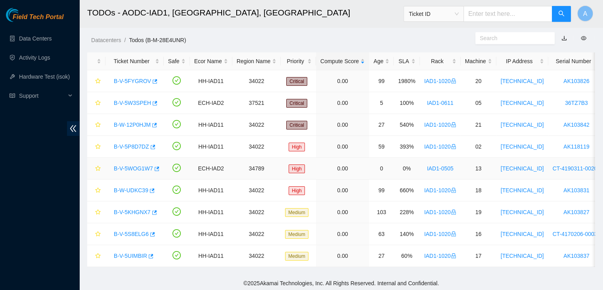
click at [140, 167] on link "B-V-5WOG1W7" at bounding box center [133, 168] width 39 height 6
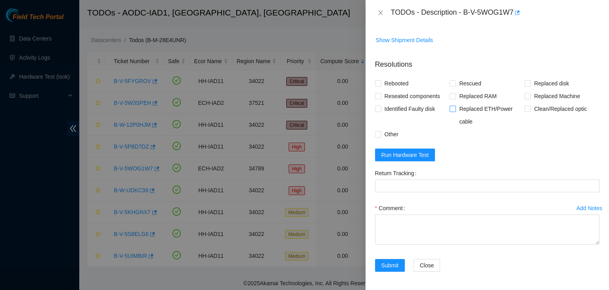
scroll to position [430, 0]
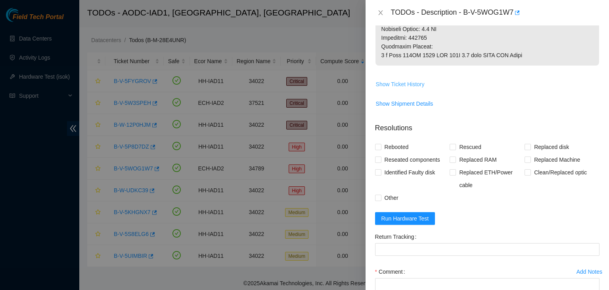
click at [413, 85] on span "Show Ticket History" at bounding box center [400, 84] width 49 height 9
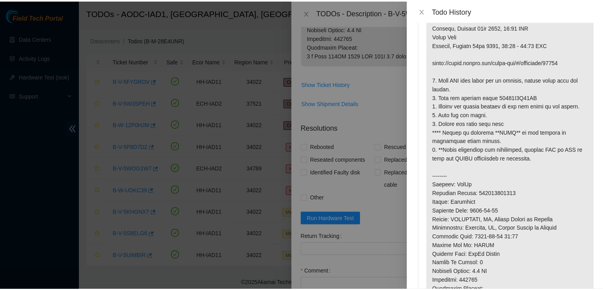
scroll to position [76, 0]
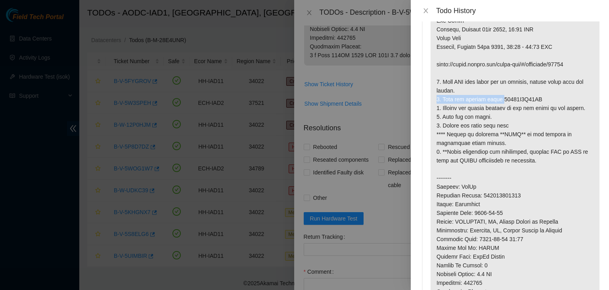
drag, startPoint x: 498, startPoint y: 99, endPoint x: 537, endPoint y: 94, distance: 38.8
click at [537, 94] on p at bounding box center [515, 139] width 169 height 344
drag, startPoint x: 537, startPoint y: 94, endPoint x: 519, endPoint y: 97, distance: 18.2
click at [519, 97] on p at bounding box center [515, 139] width 169 height 344
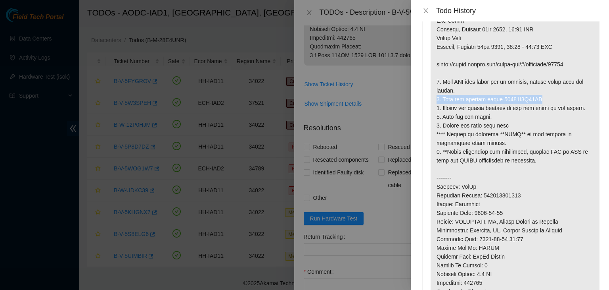
click at [519, 97] on p at bounding box center [515, 139] width 169 height 344
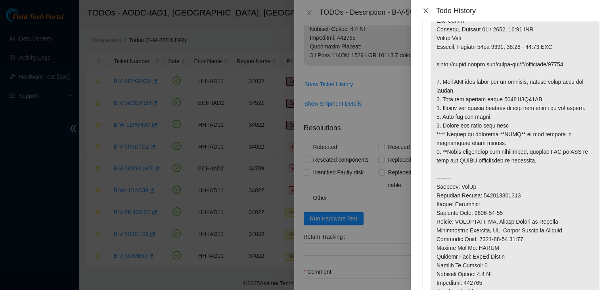
click at [425, 13] on icon "close" at bounding box center [426, 11] width 6 height 6
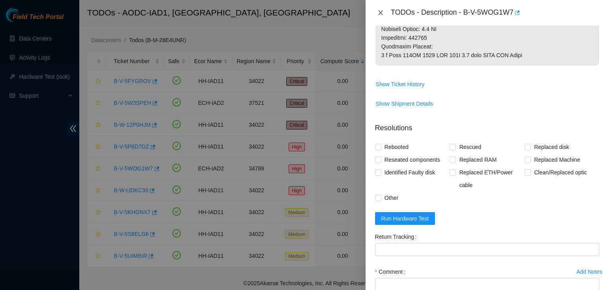
click at [380, 14] on icon "close" at bounding box center [381, 13] width 6 height 6
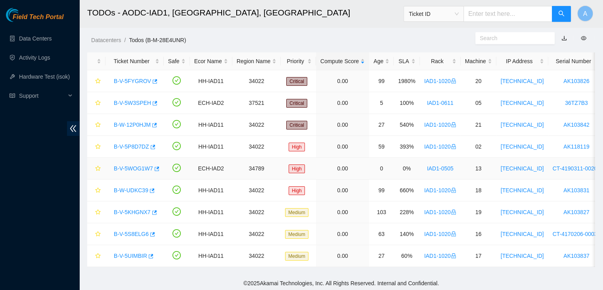
scroll to position [233, 0]
click at [52, 42] on link "Data Centers" at bounding box center [35, 38] width 33 height 6
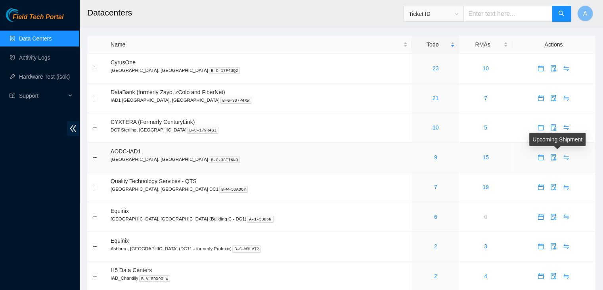
click at [563, 156] on icon "swap" at bounding box center [566, 157] width 6 height 6
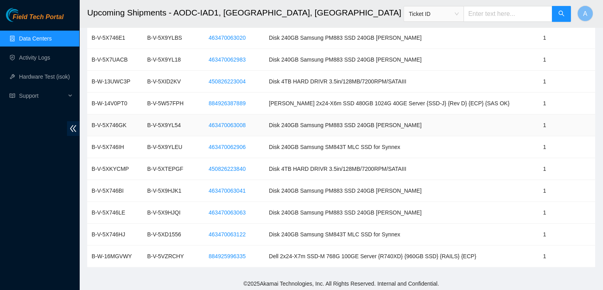
scroll to position [218, 0]
drag, startPoint x: 317, startPoint y: 103, endPoint x: 329, endPoint y: 103, distance: 12.3
click at [329, 103] on td "[PERSON_NAME] 2x24-X6m SSD 480GB 1024G 40GE Server {SSD-J} {Rev D} {ECP} {SAS O…" at bounding box center [402, 104] width 274 height 22
click at [246, 104] on span "884926387889" at bounding box center [227, 103] width 37 height 9
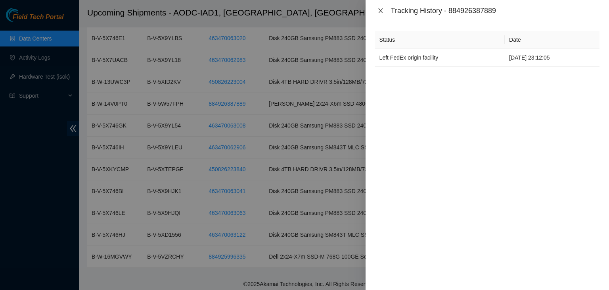
click at [382, 13] on icon "close" at bounding box center [381, 11] width 6 height 6
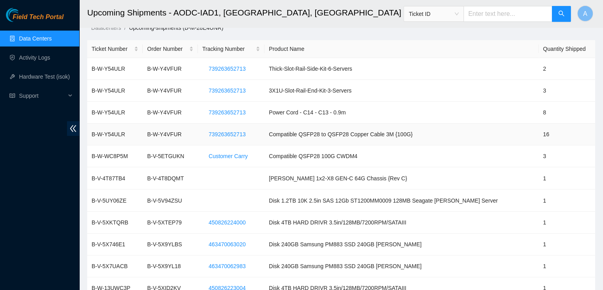
scroll to position [5, 0]
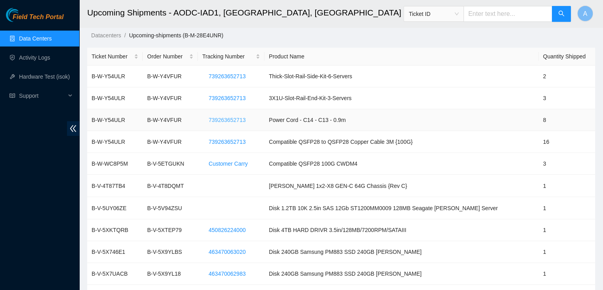
click at [234, 117] on span "739263652713" at bounding box center [227, 119] width 37 height 9
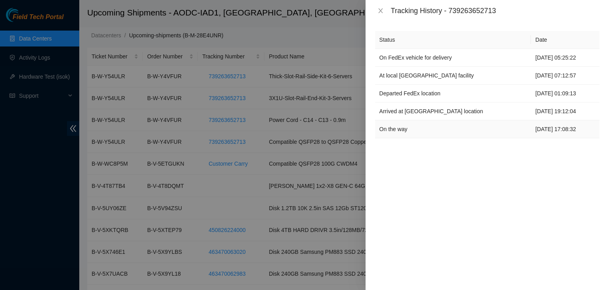
drag, startPoint x: 509, startPoint y: 125, endPoint x: 562, endPoint y: 129, distance: 52.9
click at [562, 129] on td "04-10-2025 17:08:32" at bounding box center [565, 129] width 69 height 18
drag, startPoint x: 504, startPoint y: 60, endPoint x: 572, endPoint y: 54, distance: 68.9
click at [572, 54] on td "07-10-2025 05:25:22" at bounding box center [565, 58] width 69 height 18
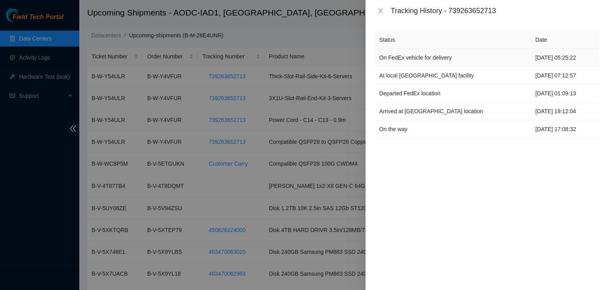
click at [572, 54] on td "07-10-2025 05:25:22" at bounding box center [565, 58] width 69 height 18
click at [383, 12] on icon "close" at bounding box center [381, 11] width 6 height 6
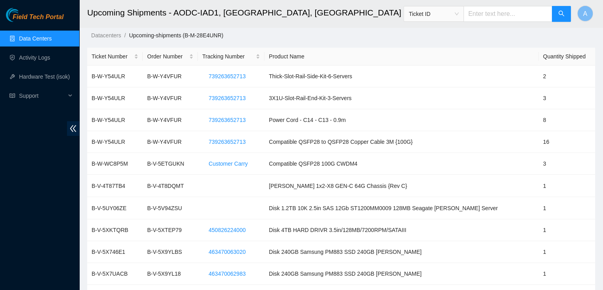
click at [52, 40] on link "Data Centers" at bounding box center [35, 38] width 33 height 6
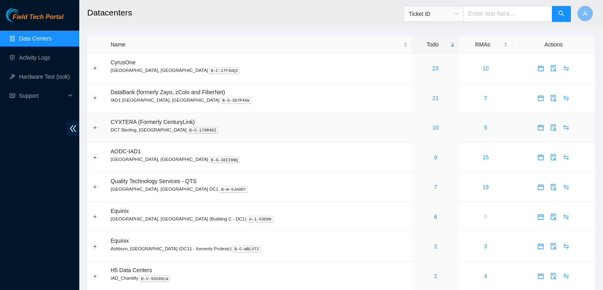
scroll to position [5, 0]
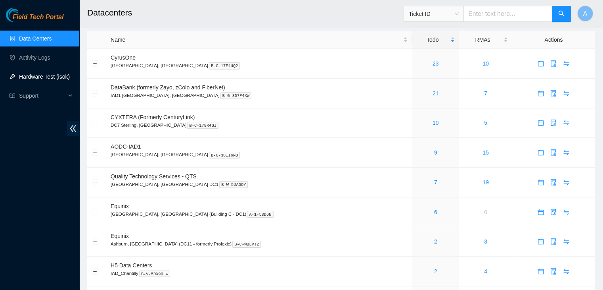
click at [40, 77] on link "Hardware Test (isok)" at bounding box center [44, 76] width 51 height 6
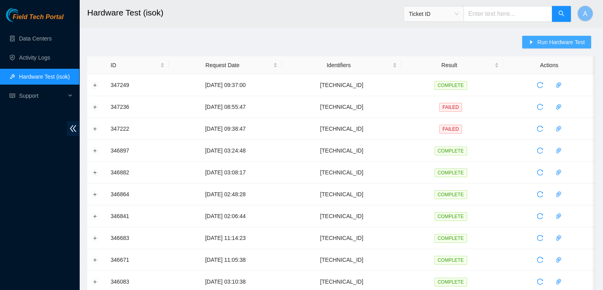
click at [543, 41] on span "Run Hardware Test" at bounding box center [562, 42] width 48 height 9
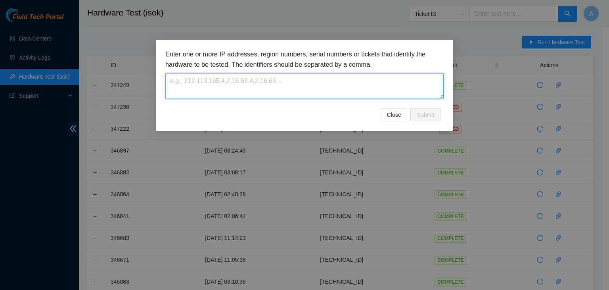
click at [424, 79] on textarea at bounding box center [304, 86] width 278 height 26
paste textarea "[TECHNICAL_ID]"
type textarea "[TECHNICAL_ID]"
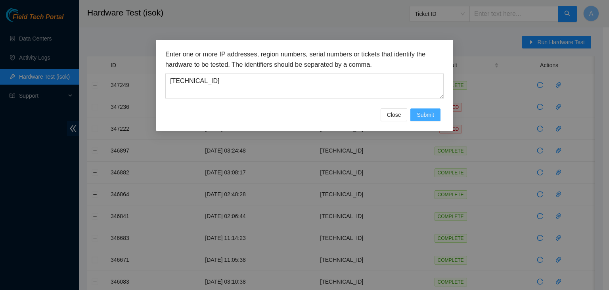
click at [426, 111] on span "Submit" at bounding box center [425, 114] width 17 height 9
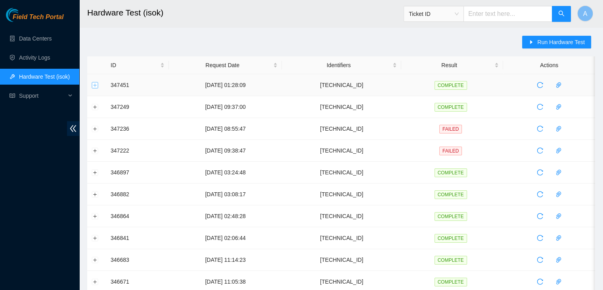
click at [95, 85] on button "Expand row" at bounding box center [95, 85] width 6 height 6
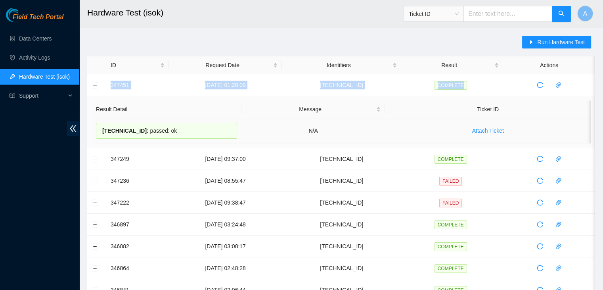
drag, startPoint x: 108, startPoint y: 85, endPoint x: 406, endPoint y: 142, distance: 303.3
copy tr "347451 [DATE] 01:28:09 [TECHNICAL_ID] COMPLETE"
click at [406, 142] on td "Attach Ticket" at bounding box center [488, 130] width 206 height 25
click at [50, 42] on link "Data Centers" at bounding box center [35, 38] width 33 height 6
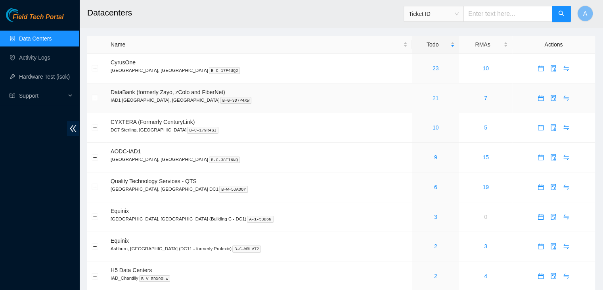
click at [433, 98] on link "21" at bounding box center [436, 98] width 6 height 6
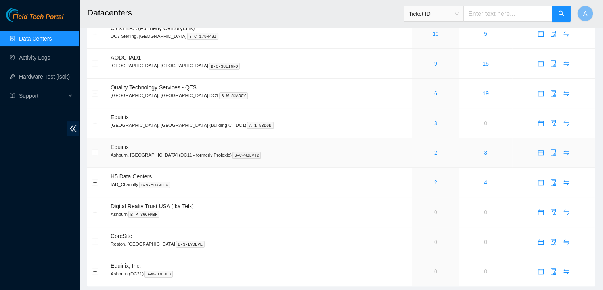
scroll to position [95, 0]
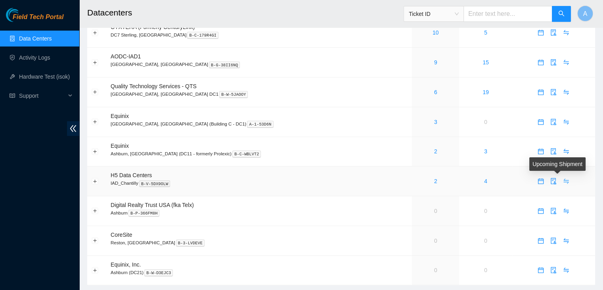
click at [563, 180] on icon "swap" at bounding box center [566, 181] width 6 height 6
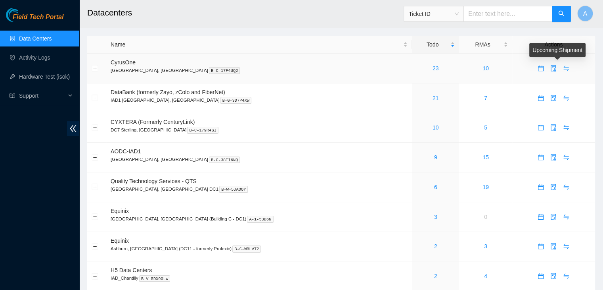
click at [562, 65] on span "swap" at bounding box center [567, 68] width 12 height 6
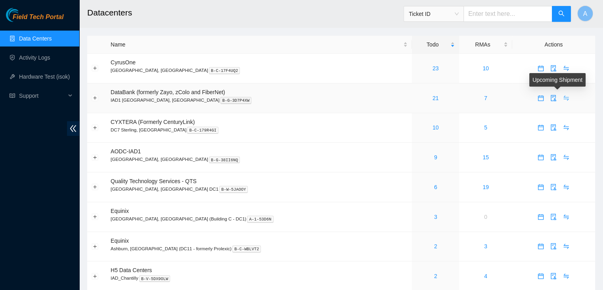
click at [563, 97] on icon "swap" at bounding box center [566, 98] width 6 height 6
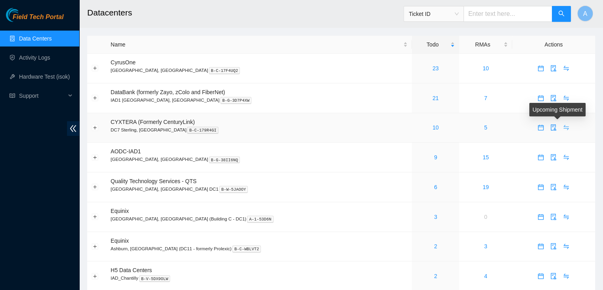
click at [563, 125] on icon "swap" at bounding box center [566, 127] width 6 height 6
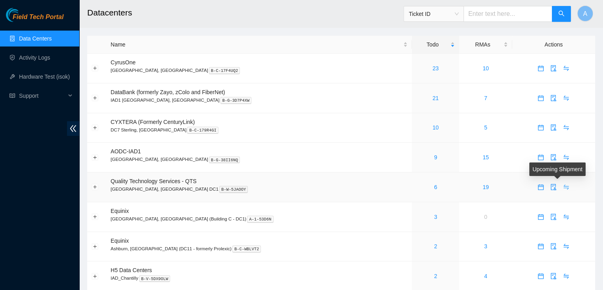
click at [564, 186] on icon "swap" at bounding box center [566, 186] width 5 height 5
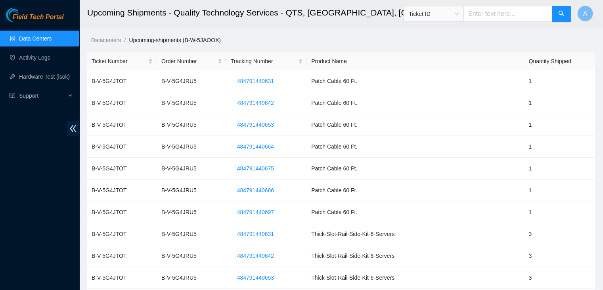
click at [38, 35] on link "Data Centers" at bounding box center [35, 38] width 33 height 6
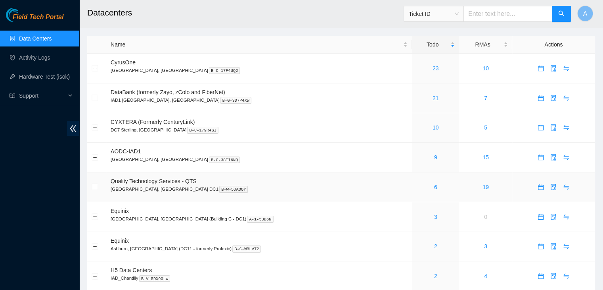
scroll to position [116, 0]
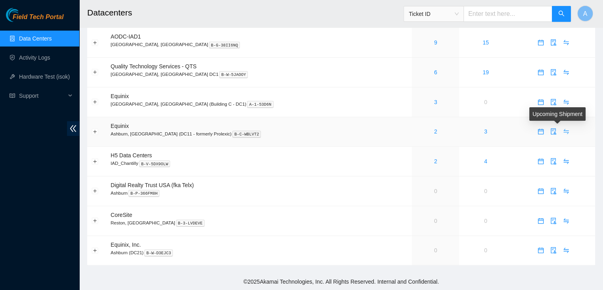
click at [563, 129] on icon "swap" at bounding box center [566, 131] width 6 height 6
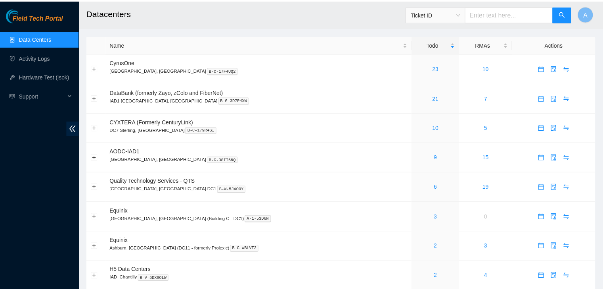
scroll to position [116, 0]
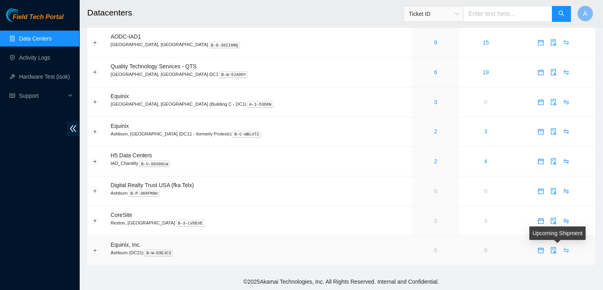
click at [563, 252] on icon "swap" at bounding box center [566, 250] width 6 height 6
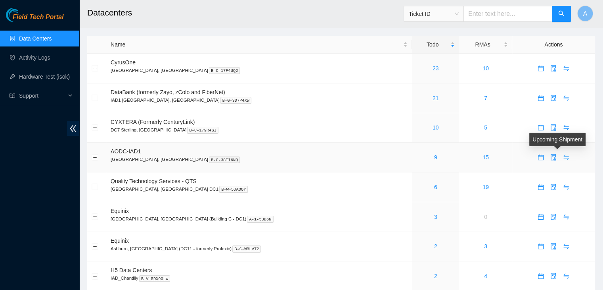
click at [563, 156] on icon "swap" at bounding box center [566, 157] width 6 height 6
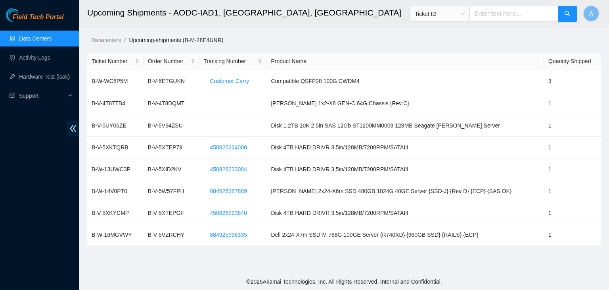
click at [48, 46] on ul "Data Centers Activity Logs Hardware Test (isok) Support" at bounding box center [39, 67] width 79 height 76
click at [45, 42] on link "Data Centers" at bounding box center [35, 38] width 33 height 6
